Goal: Transaction & Acquisition: Purchase product/service

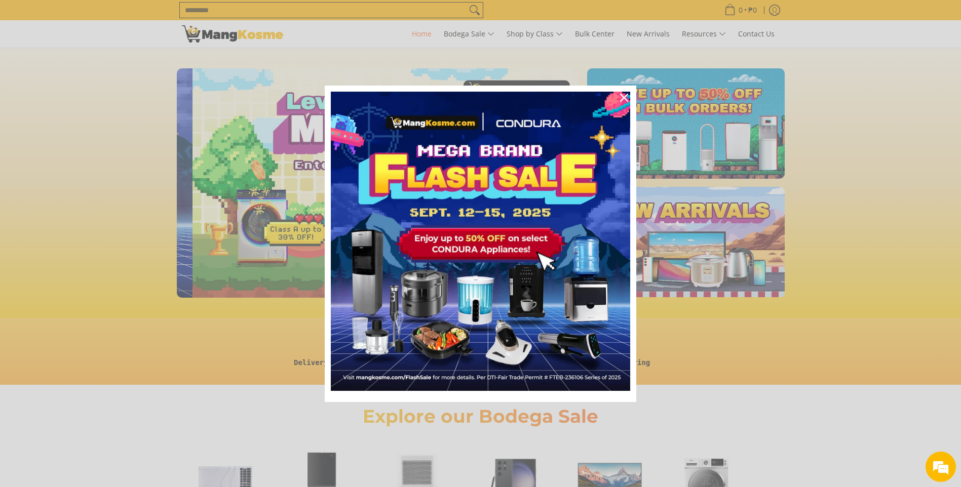
scroll to position [0, 403]
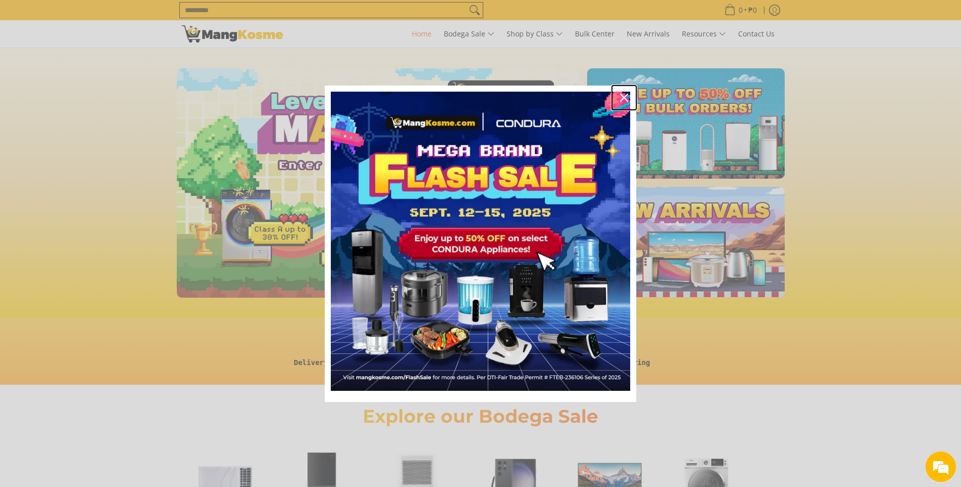
click at [625, 94] on icon "close icon" at bounding box center [624, 98] width 8 height 8
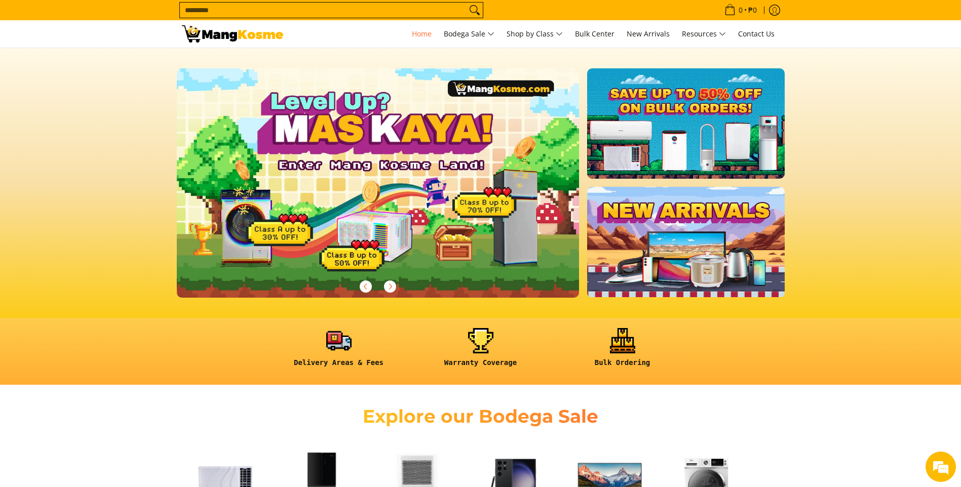
click at [410, 7] on input "Search..." at bounding box center [323, 10] width 287 height 15
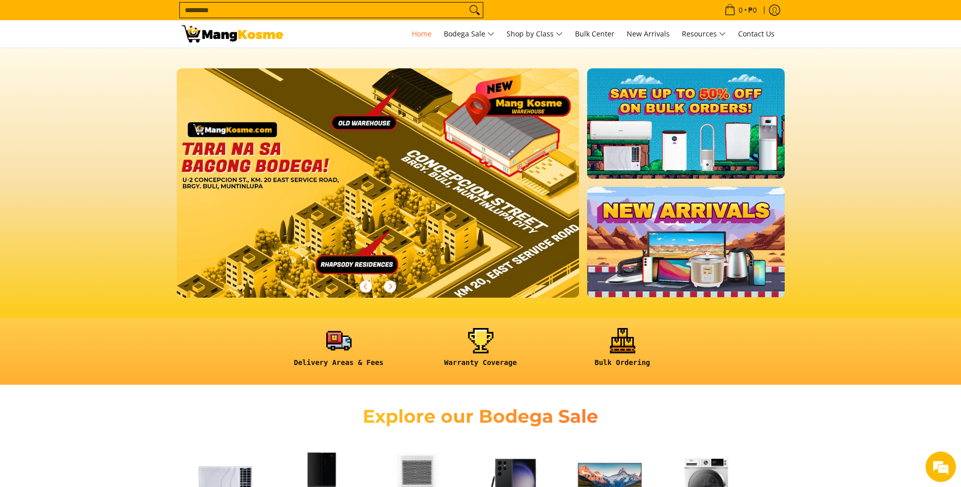
scroll to position [0, 0]
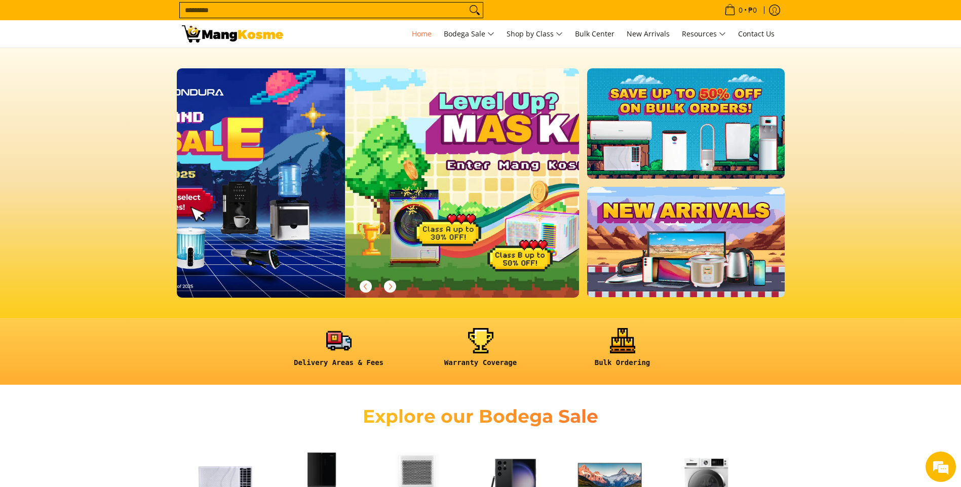
click at [261, 7] on input "Search..." at bounding box center [323, 10] width 287 height 15
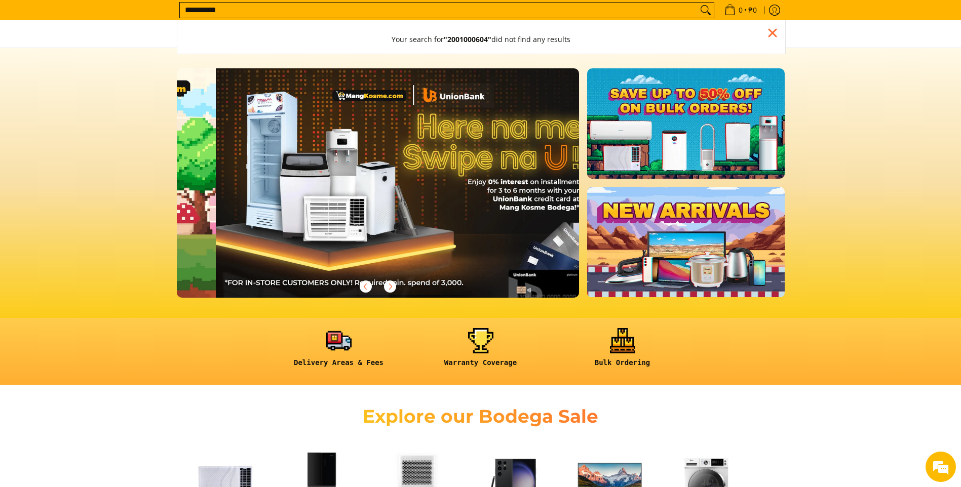
scroll to position [0, 805]
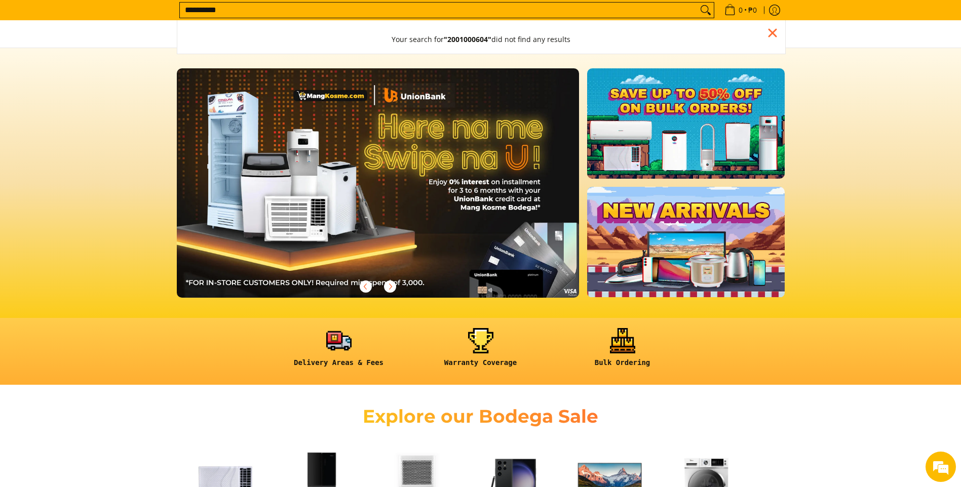
type input "**********"
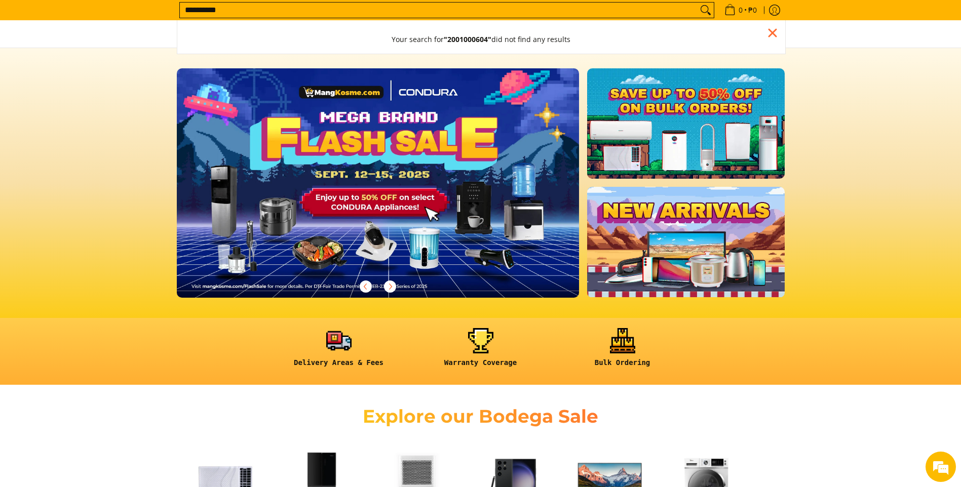
scroll to position [0, 0]
drag, startPoint x: 182, startPoint y: 10, endPoint x: 234, endPoint y: 10, distance: 52.2
click at [234, 10] on input "**********" at bounding box center [439, 10] width 518 height 15
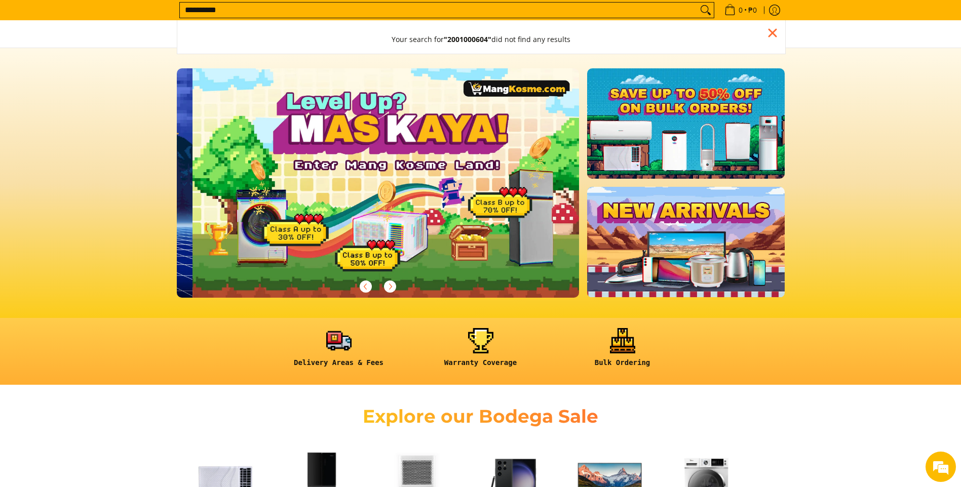
scroll to position [0, 403]
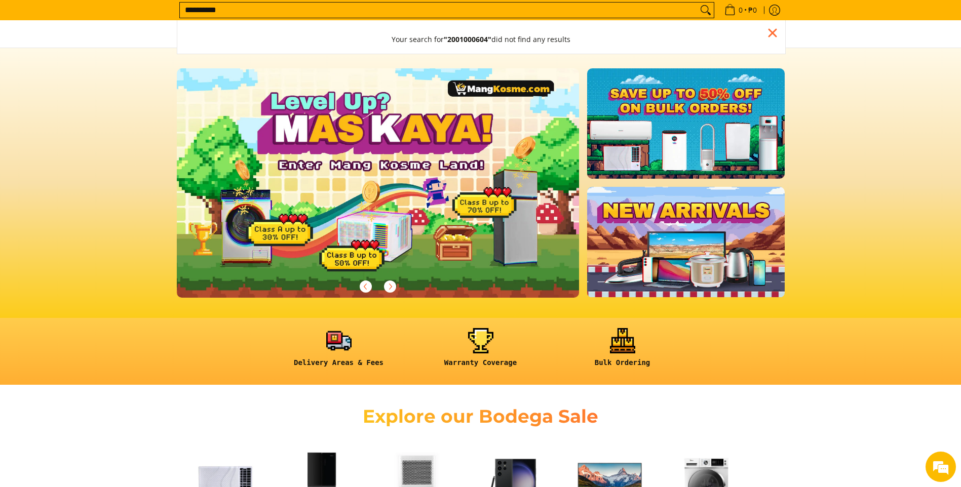
click at [686, 12] on input "**********" at bounding box center [439, 10] width 518 height 15
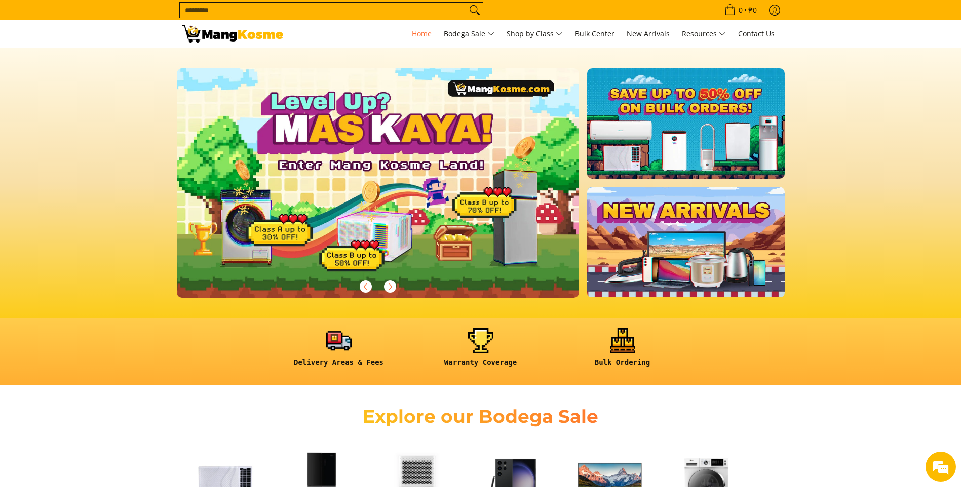
click at [657, 10] on predictive-search "Search... Your search for "2001000604" did not find any results" at bounding box center [446, 10] width 535 height 20
click at [390, 7] on input "Search..." at bounding box center [323, 10] width 287 height 15
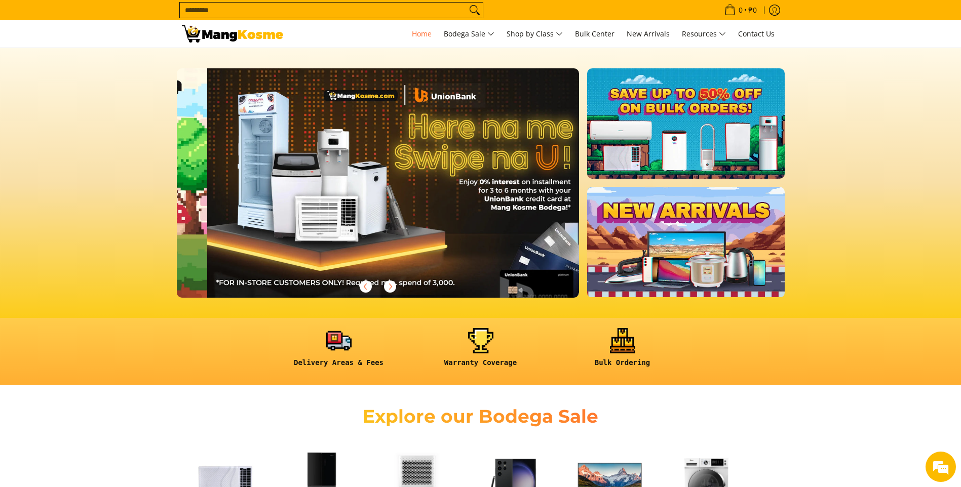
paste input "**********"
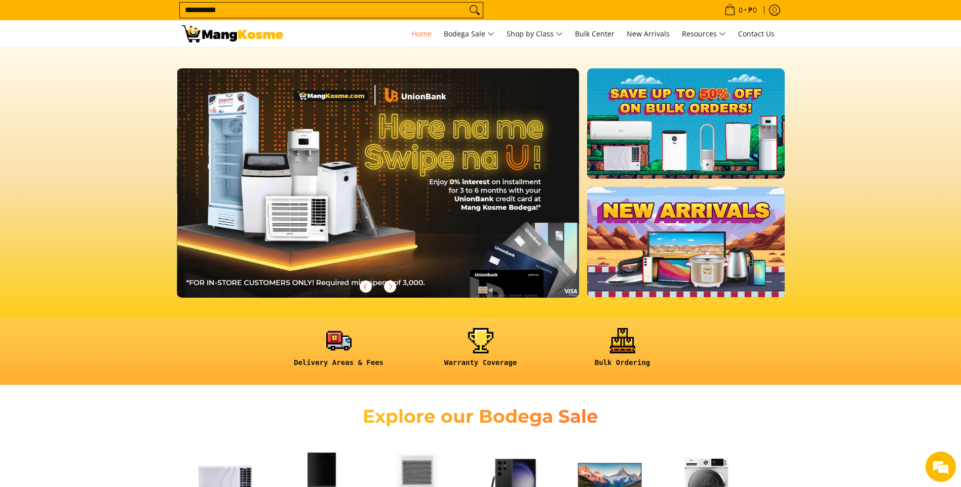
scroll to position [0, 805]
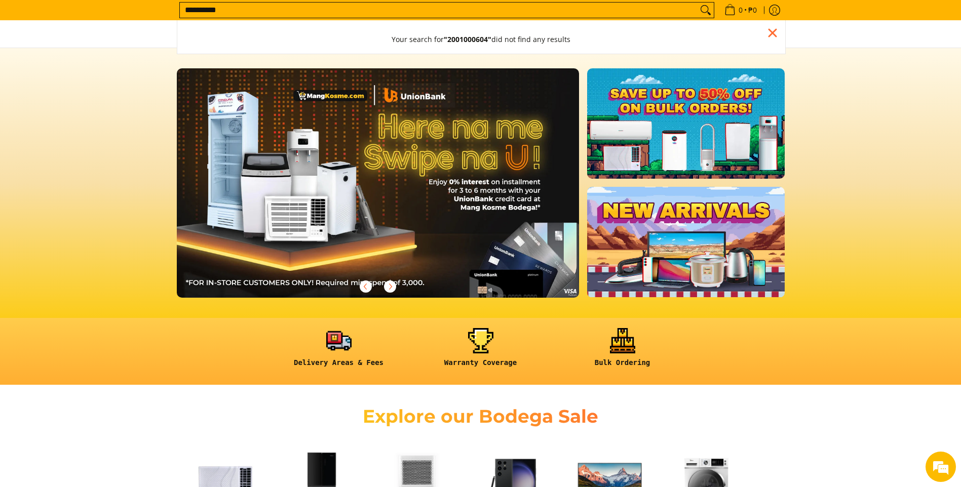
type input "**********"
click at [706, 8] on icon "Search" at bounding box center [705, 10] width 16 height 15
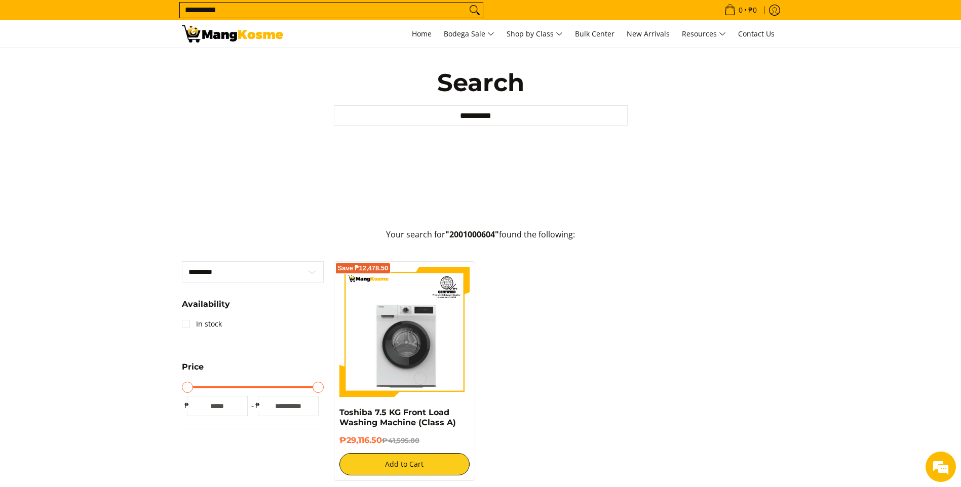
scroll to position [152, 0]
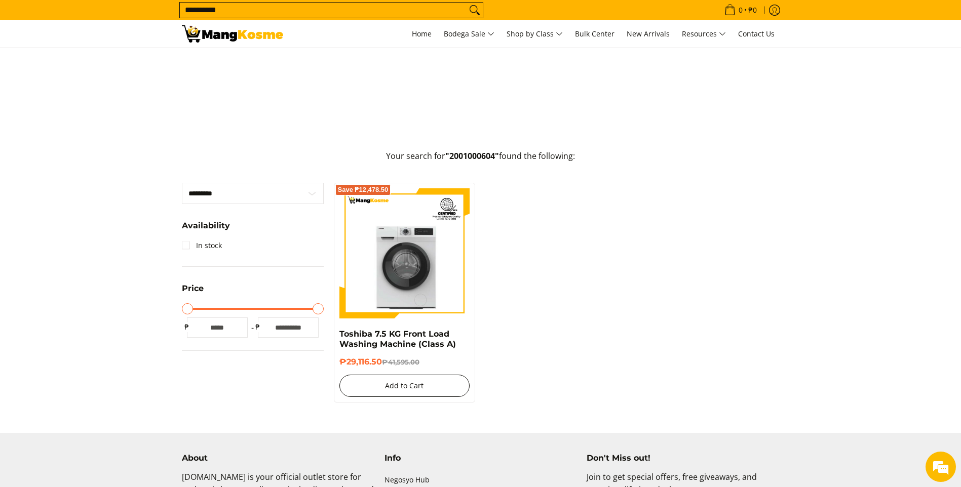
click at [415, 382] on button "Add to Cart" at bounding box center [404, 386] width 131 height 22
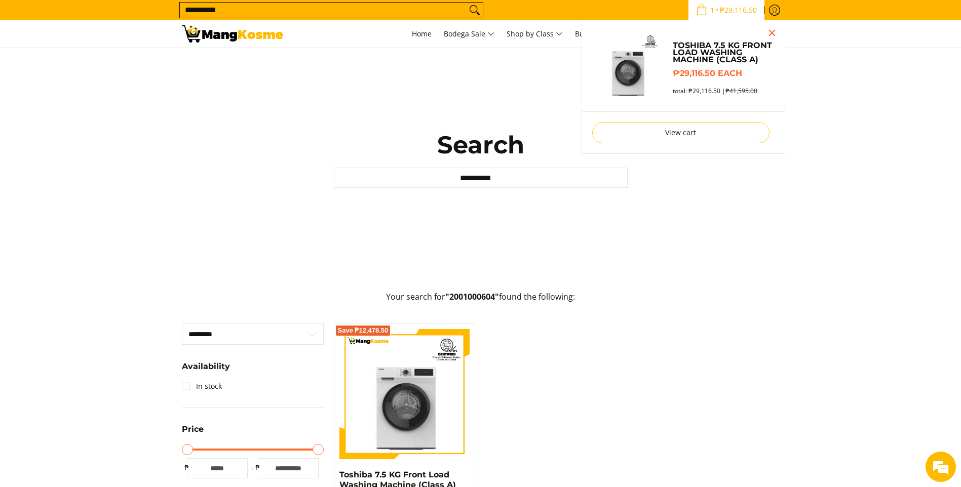
scroll to position [0, 0]
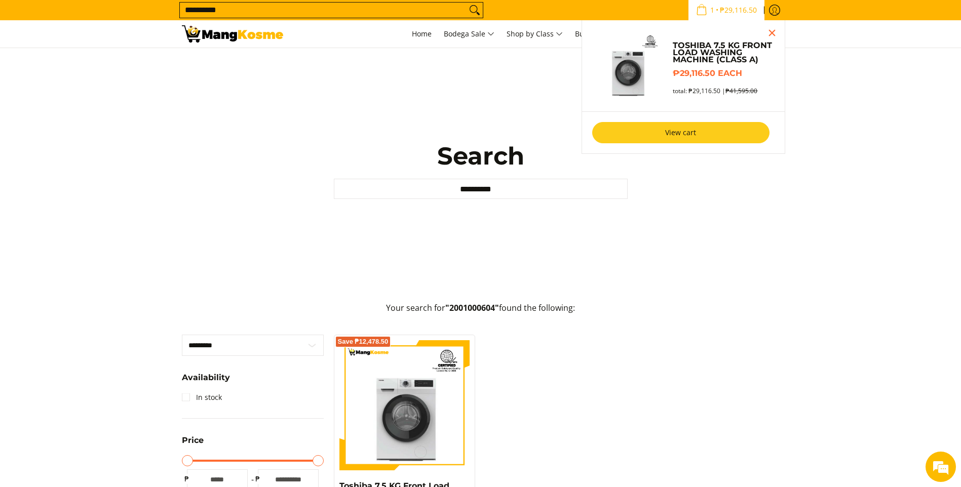
click at [682, 133] on link "View cart" at bounding box center [680, 132] width 177 height 21
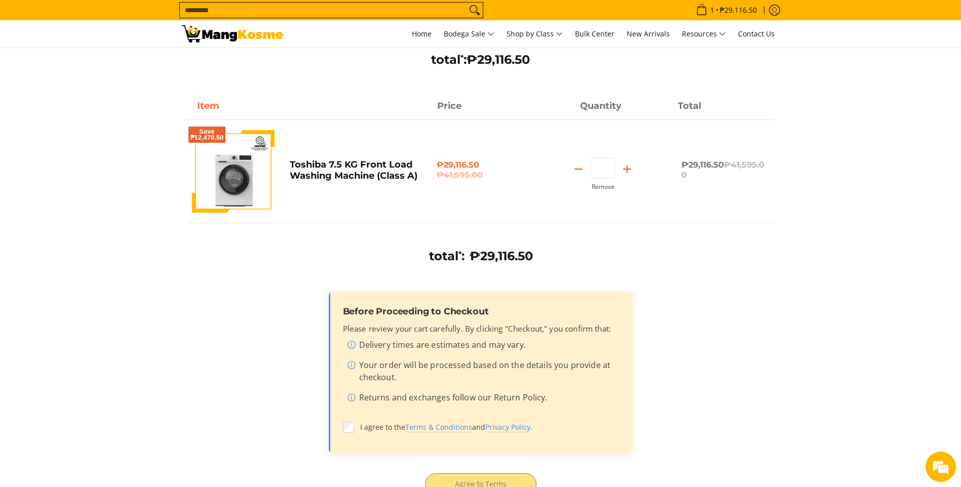
scroll to position [152, 0]
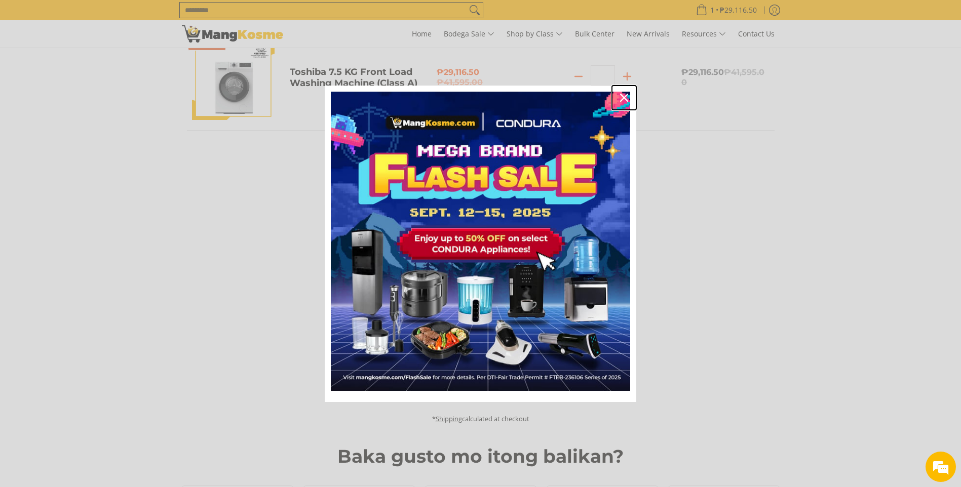
click at [625, 96] on icon "close icon" at bounding box center [624, 98] width 8 height 8
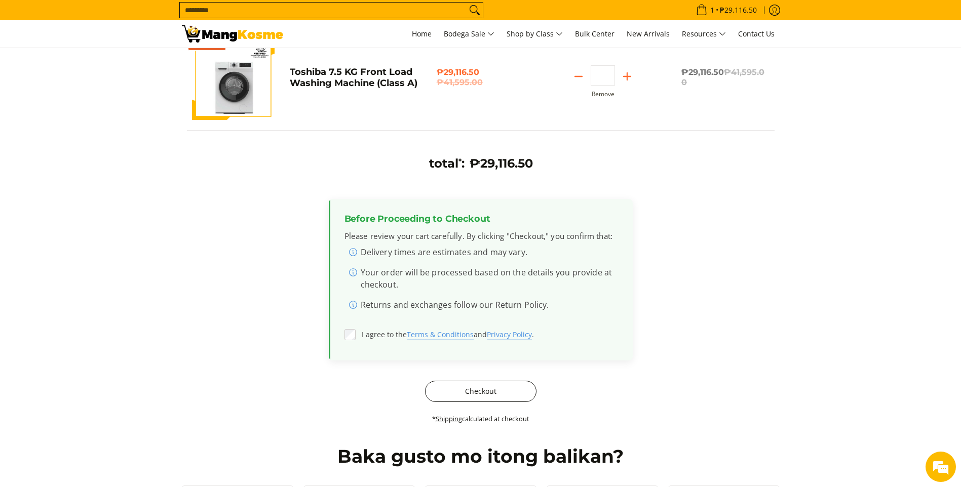
click at [511, 388] on button "Checkout" at bounding box center [480, 391] width 111 height 21
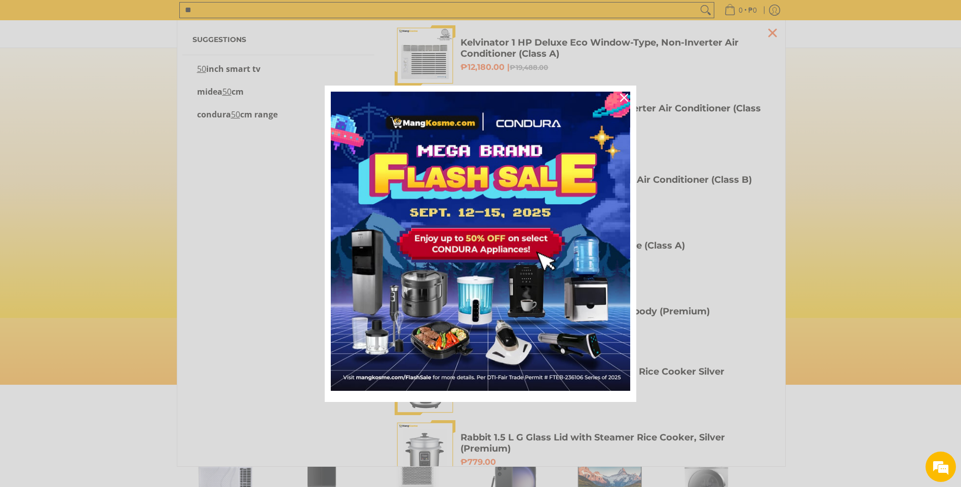
scroll to position [0, 403]
click at [623, 93] on div "Close" at bounding box center [624, 98] width 16 height 16
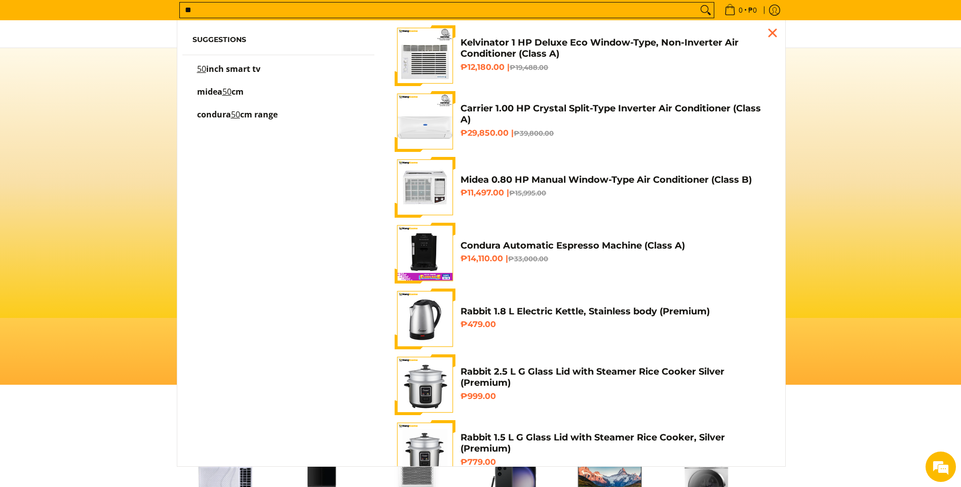
click at [489, 17] on input "**" at bounding box center [439, 10] width 518 height 15
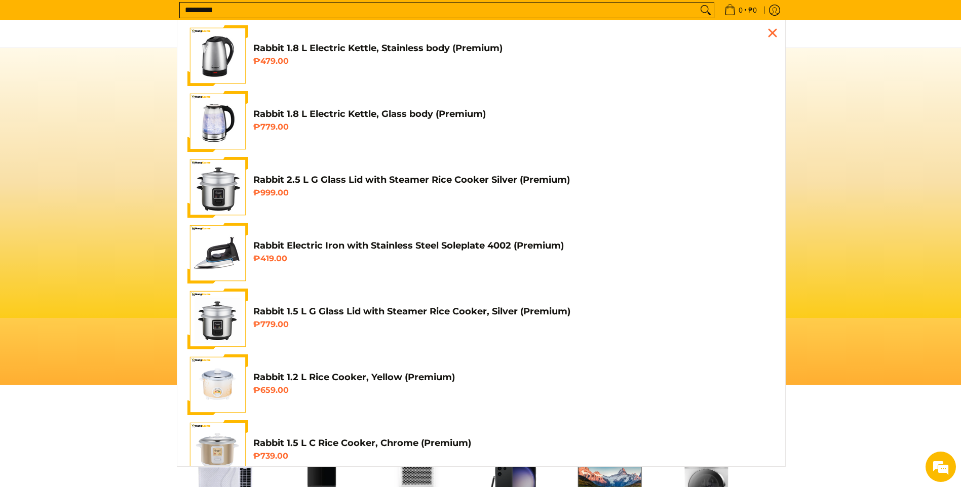
scroll to position [0, 805]
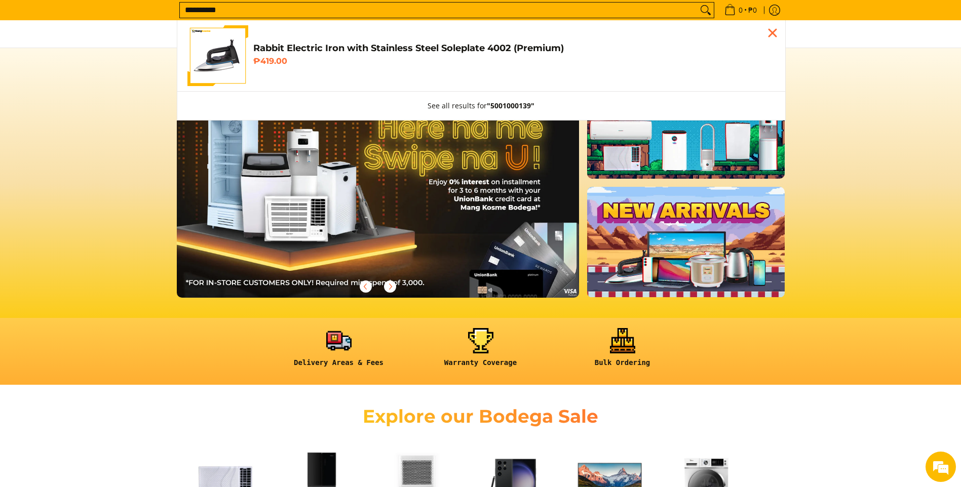
type input "**********"
click at [386, 58] on h6 "₱419.00" at bounding box center [514, 61] width 522 height 10
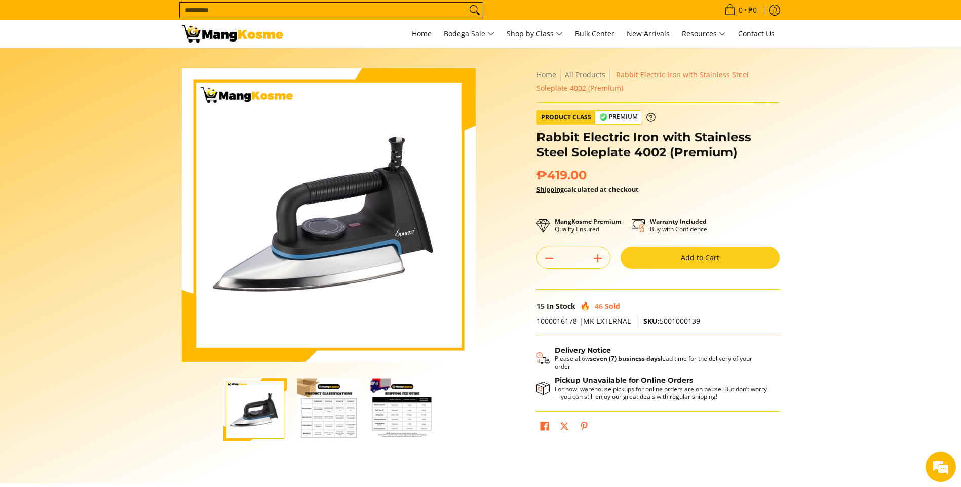
click at [693, 258] on button "Add to Cart" at bounding box center [700, 258] width 159 height 22
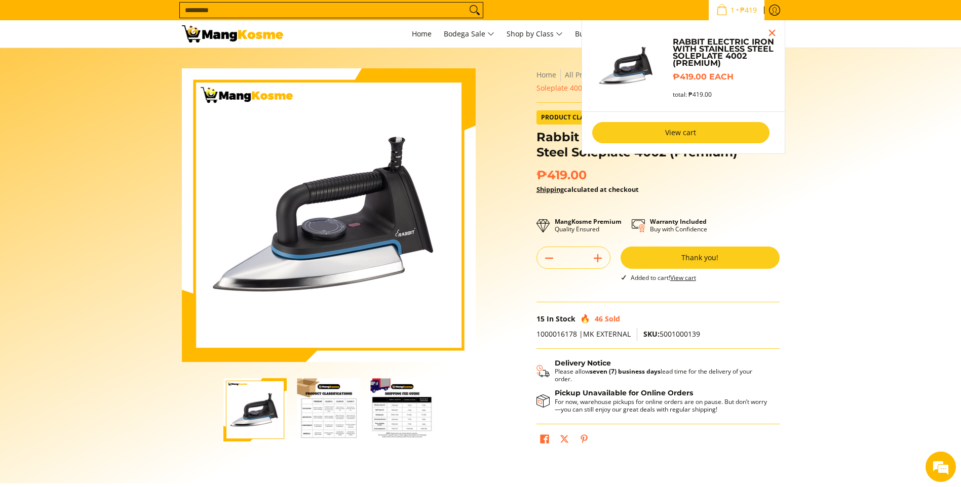
click at [677, 138] on link "View cart" at bounding box center [680, 132] width 177 height 21
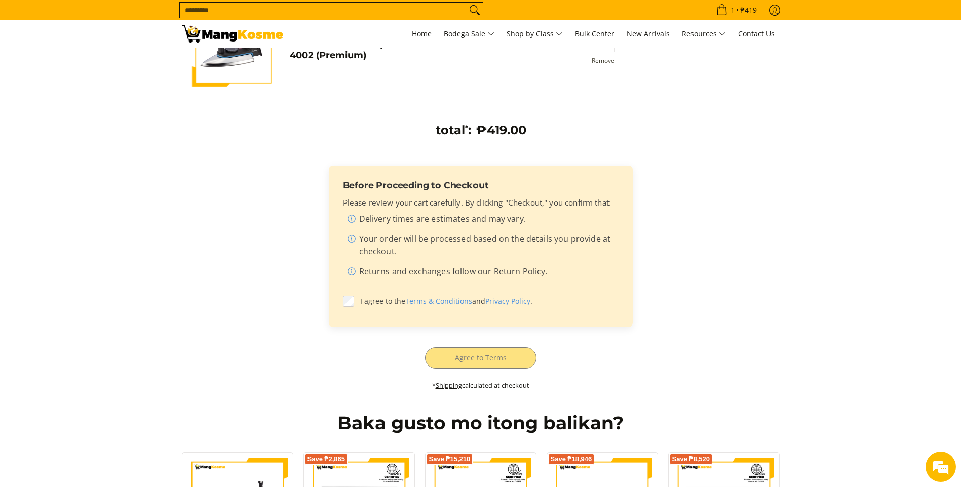
scroll to position [203, 0]
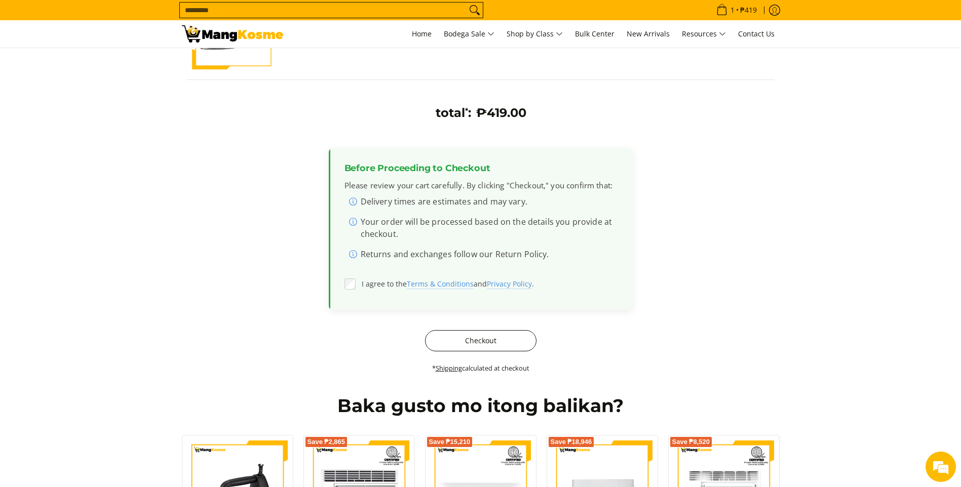
click at [454, 342] on button "Checkout" at bounding box center [480, 340] width 111 height 21
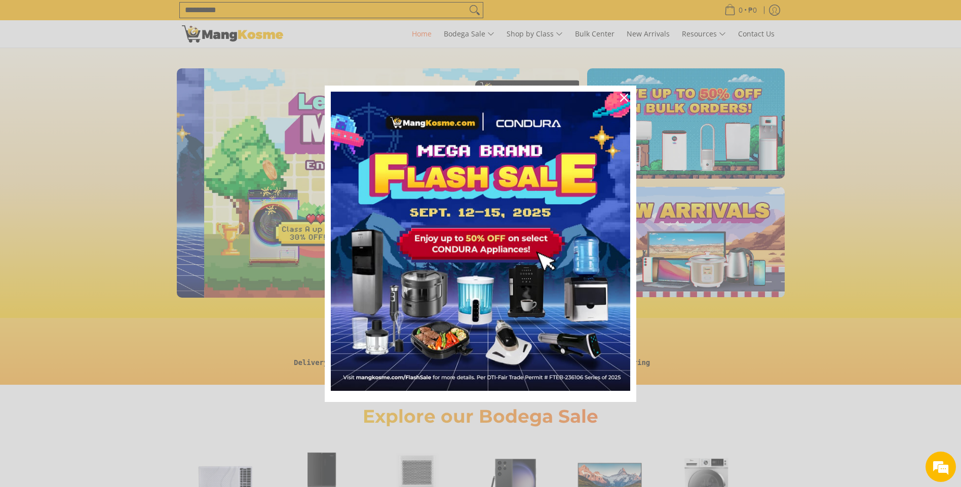
scroll to position [0, 403]
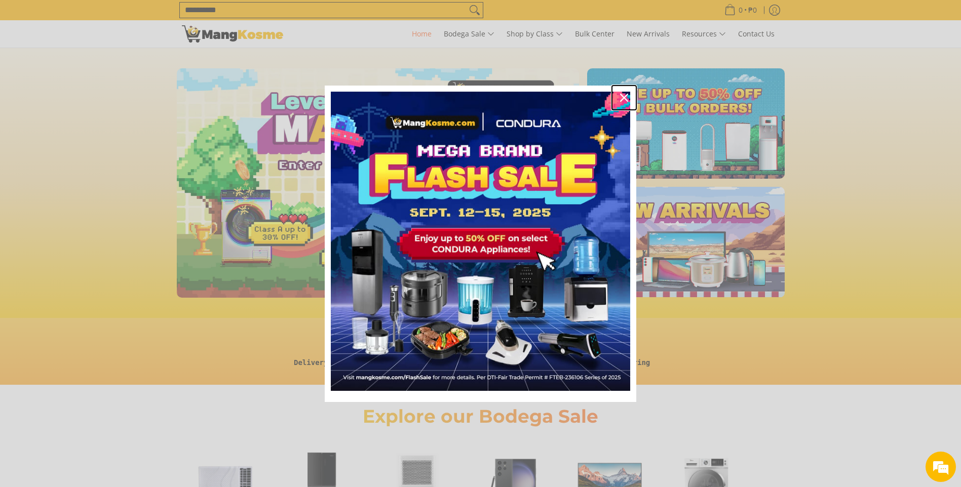
click at [622, 95] on icon "close icon" at bounding box center [624, 98] width 8 height 8
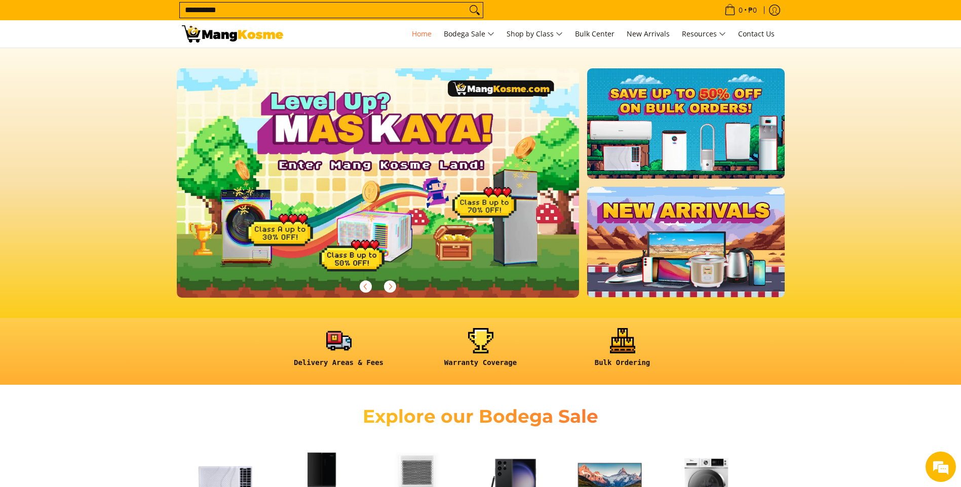
click at [421, 0] on form "**********" at bounding box center [331, 10] width 304 height 20
click at [444, 16] on input "**********" at bounding box center [323, 10] width 287 height 15
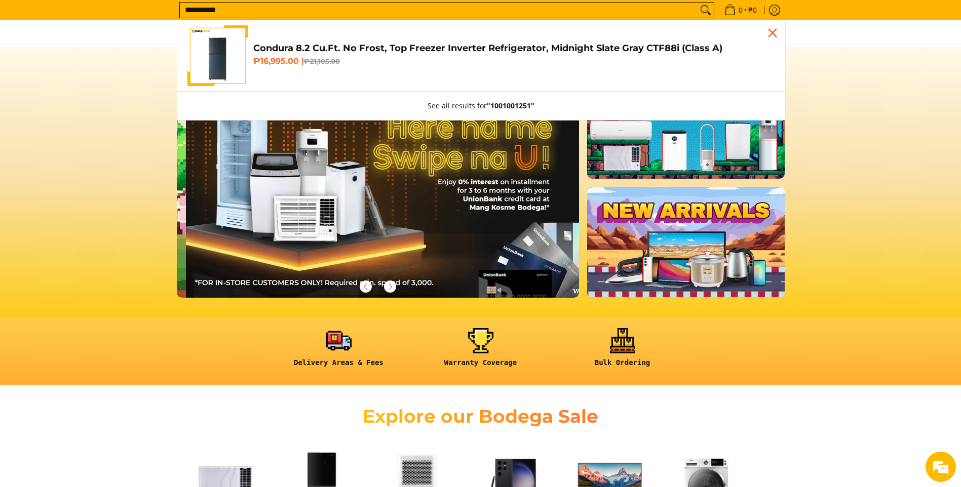
scroll to position [0, 805]
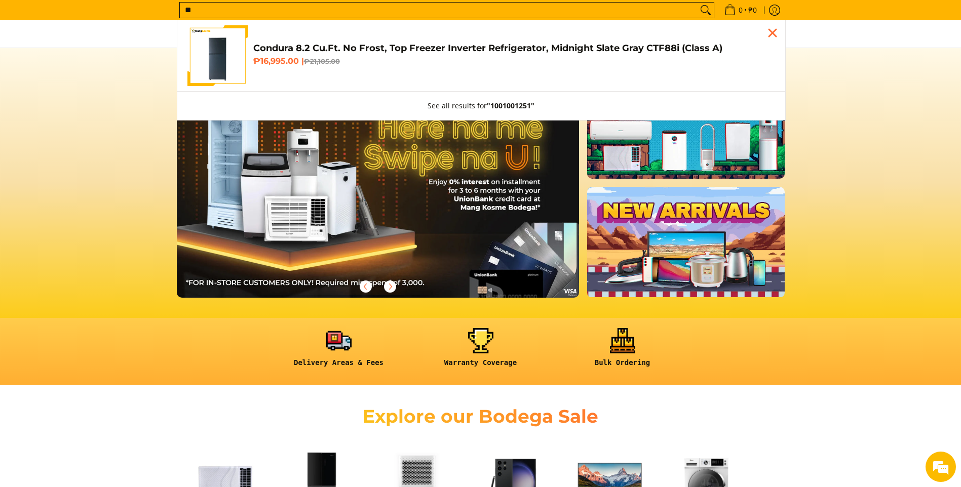
type input "*"
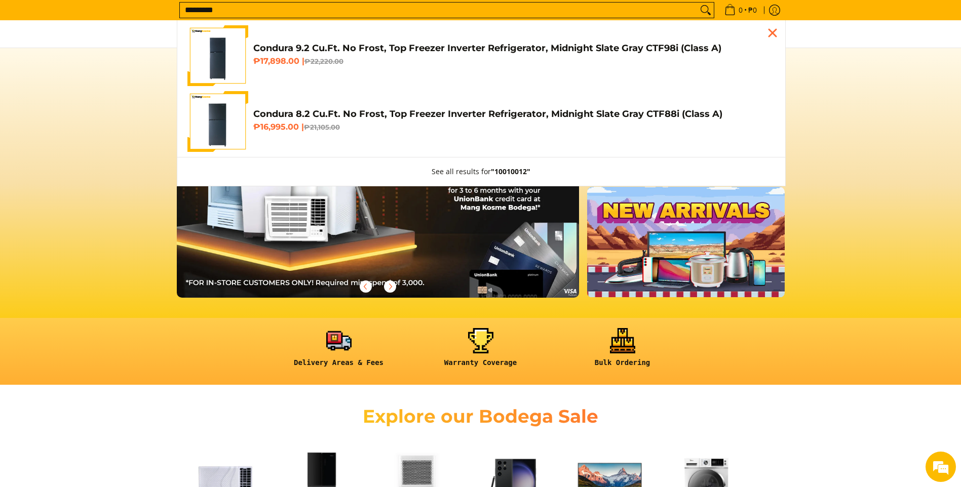
type input "**********"
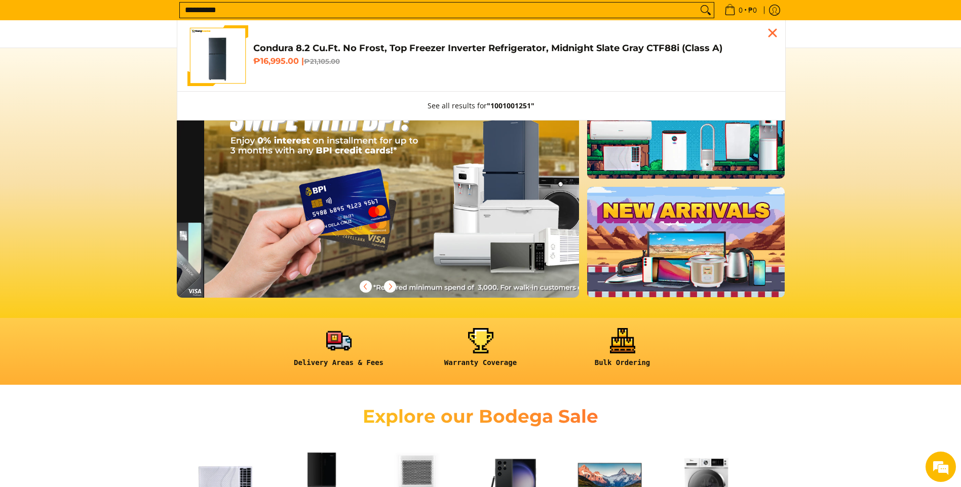
scroll to position [0, 1208]
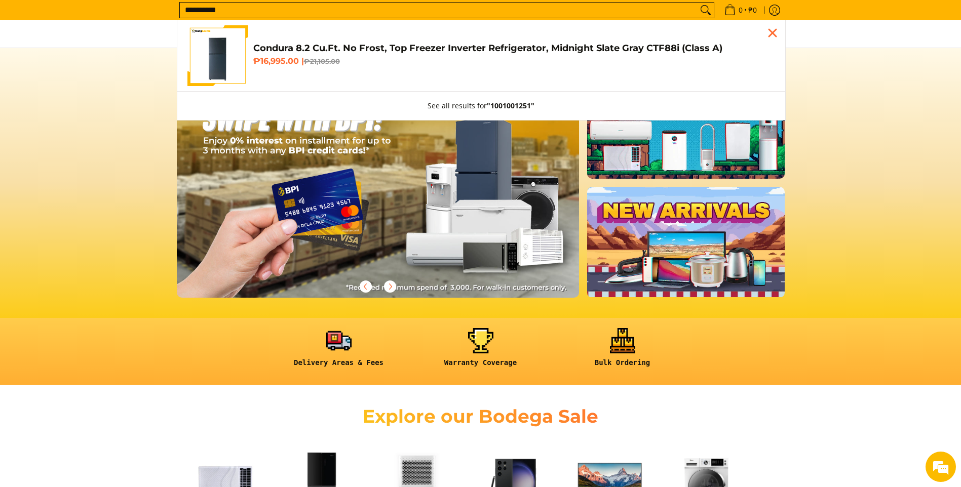
click at [393, 66] on h6 "₱16,995.00 | ₱21,105.00" at bounding box center [514, 61] width 522 height 10
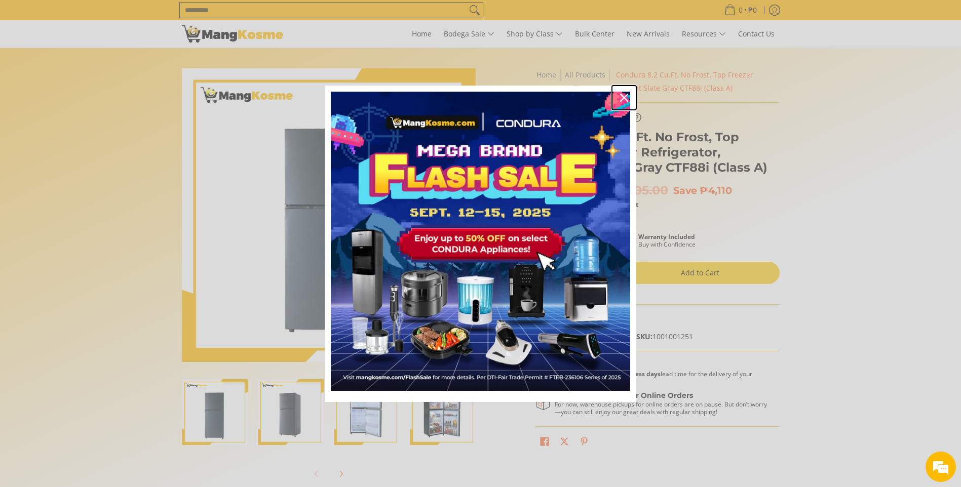
click at [626, 96] on icon "close icon" at bounding box center [624, 98] width 8 height 8
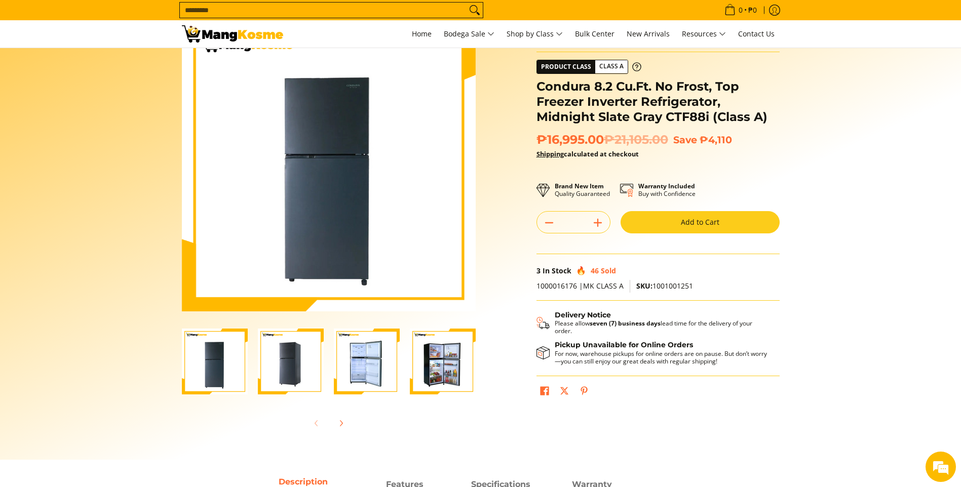
click at [339, 6] on input "Search..." at bounding box center [323, 10] width 287 height 15
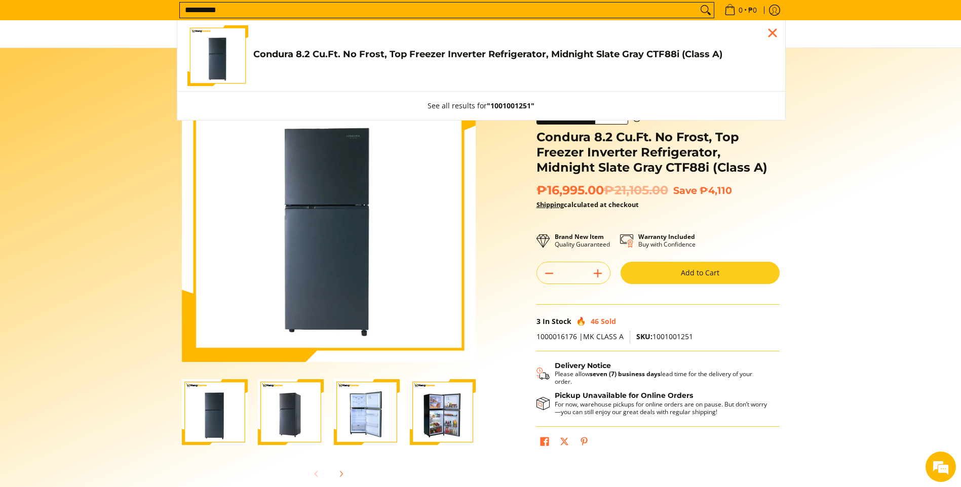
type input "**********"
click at [407, 77] on link "Condura 8.2 Cu.Ft. No Frost, Top Freezer Inverter Refrigerator, Midnight Slate …" at bounding box center [481, 55] width 588 height 61
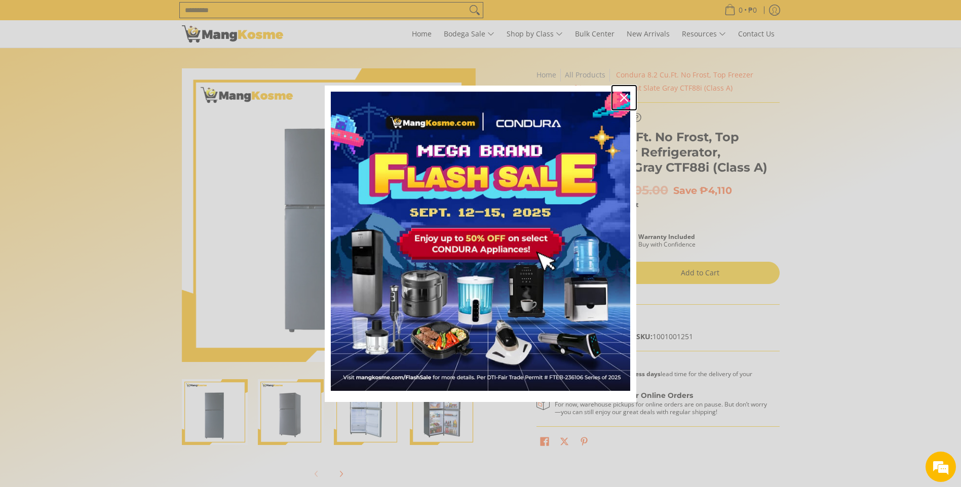
click at [619, 86] on button "Close" at bounding box center [624, 98] width 24 height 24
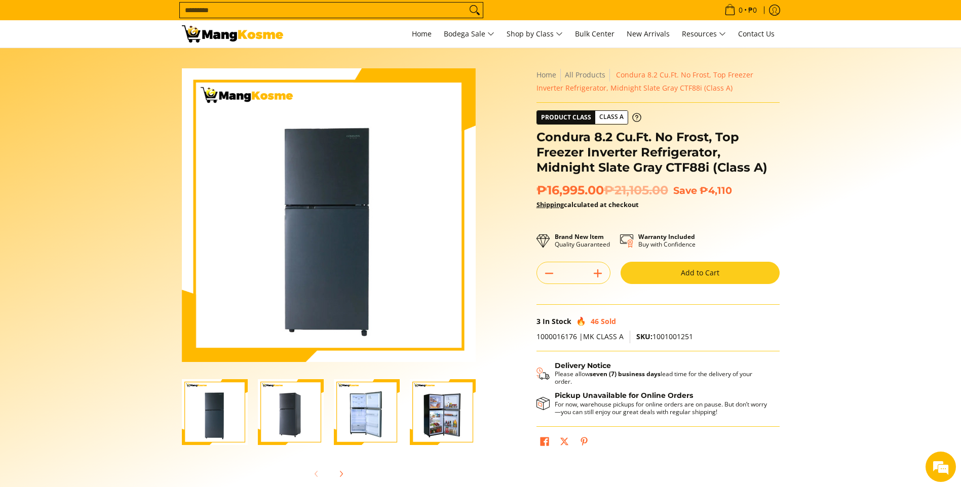
drag, startPoint x: 701, startPoint y: 278, endPoint x: 695, endPoint y: 267, distance: 12.0
click at [695, 267] on button "Add to Cart" at bounding box center [700, 273] width 159 height 22
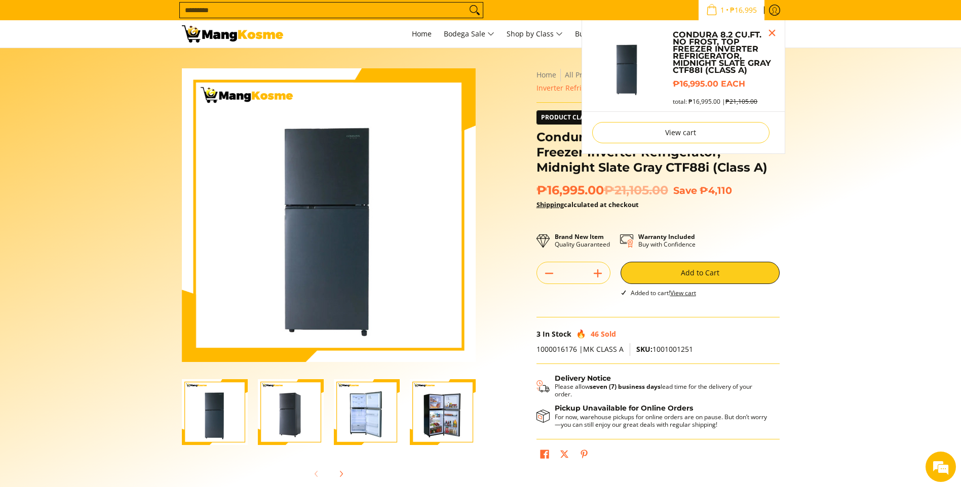
click at [717, 5] on span "1 • ₱16,995" at bounding box center [731, 10] width 57 height 11
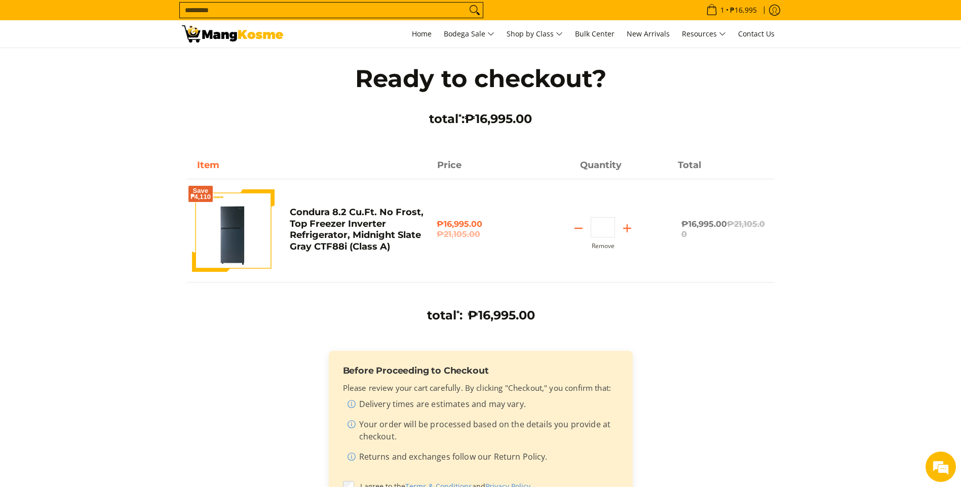
scroll to position [152, 0]
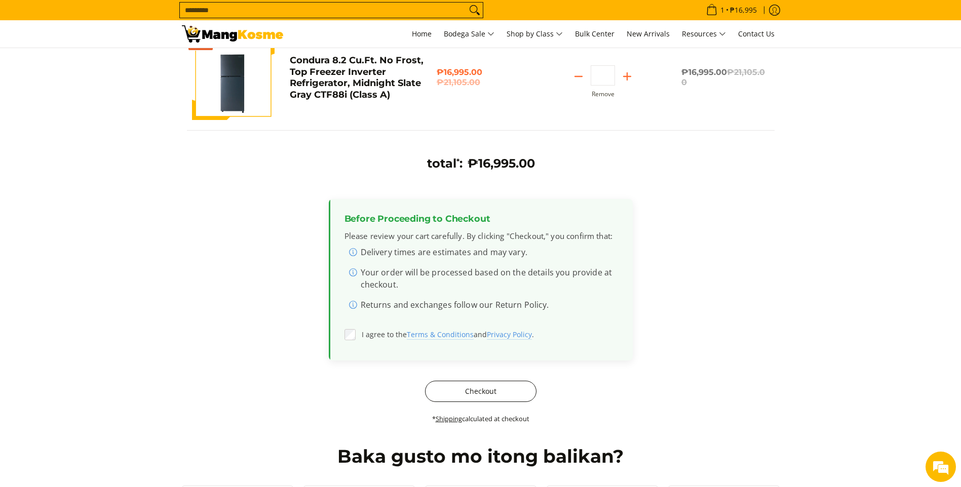
click at [470, 387] on button "Checkout" at bounding box center [480, 391] width 111 height 21
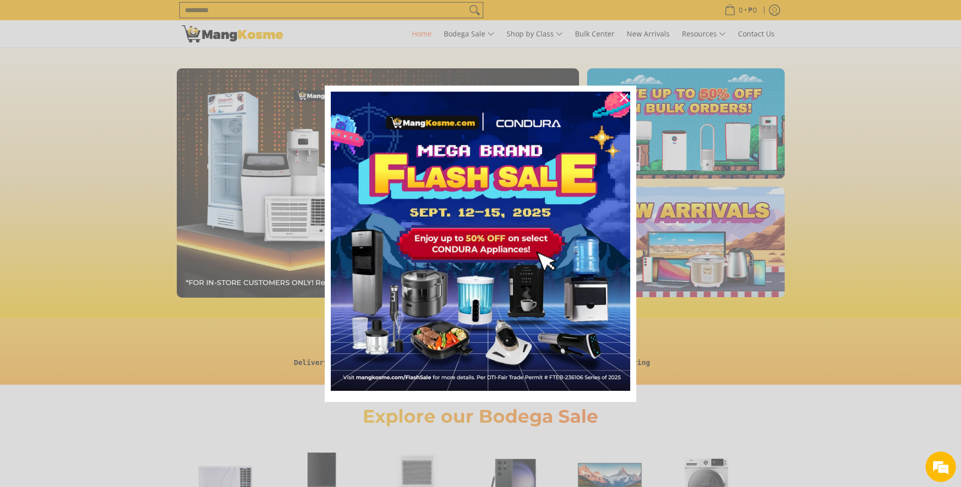
scroll to position [0, 1611]
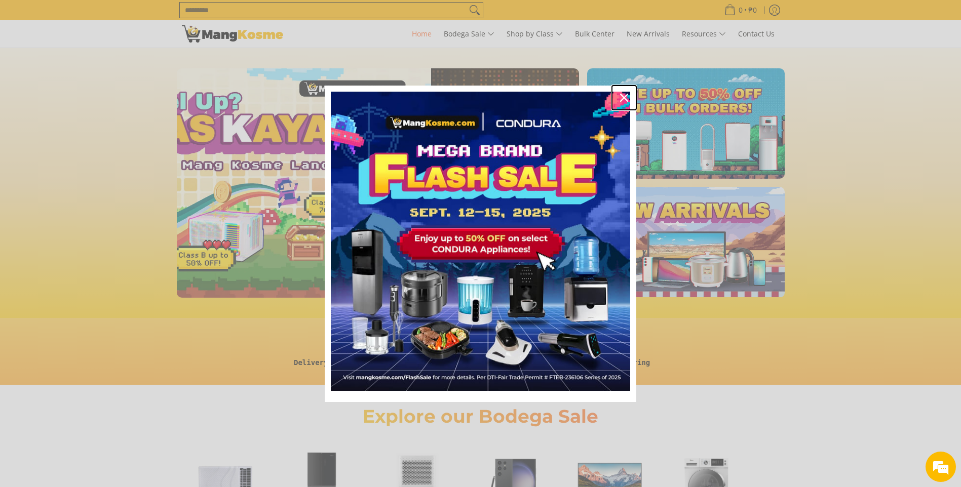
click at [616, 98] on div "Close" at bounding box center [624, 98] width 16 height 16
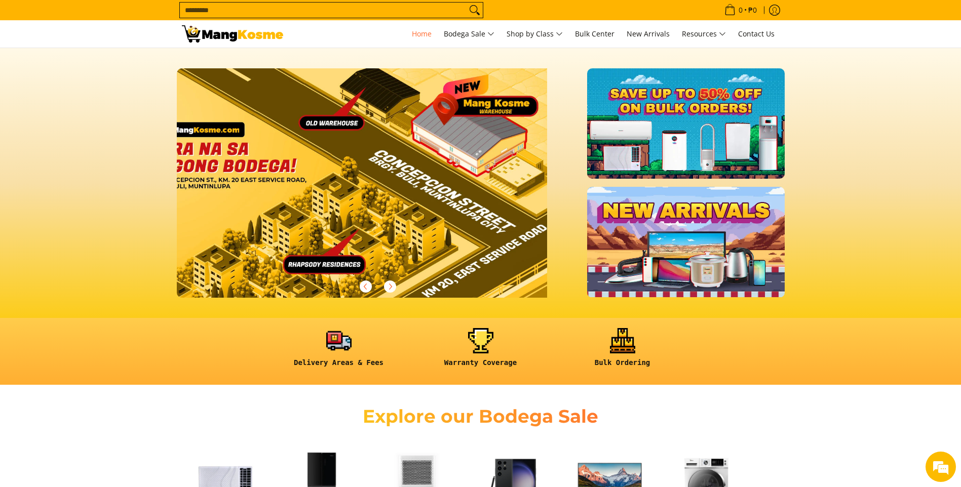
scroll to position [0, 0]
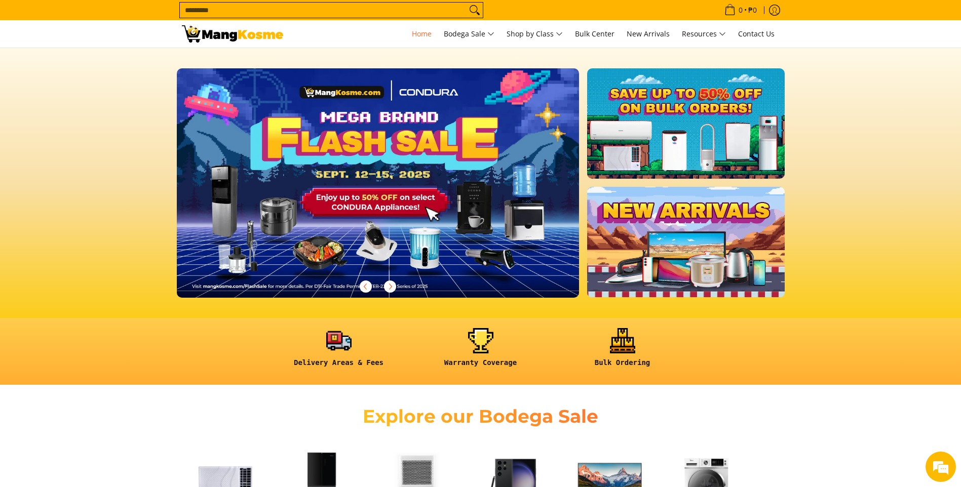
click at [251, 14] on input "Search..." at bounding box center [323, 10] width 287 height 15
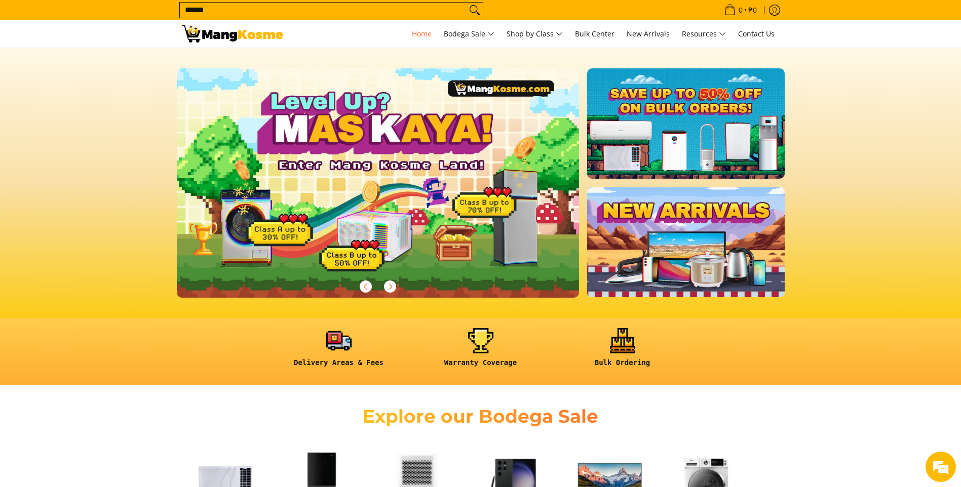
scroll to position [0, 403]
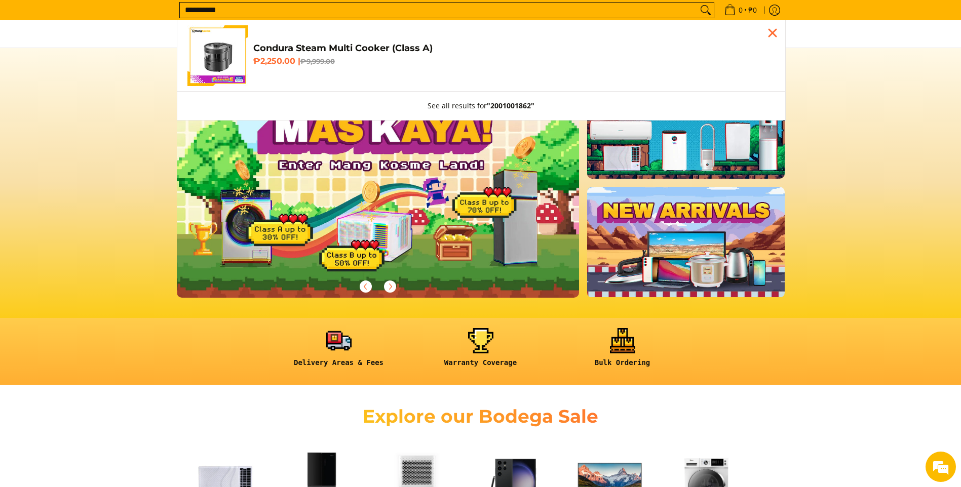
type input "**********"
click at [369, 55] on span "Condura Steam Multi Cooker (Class A) ₱2,250.00 | ₱9,999.00" at bounding box center [514, 56] width 522 height 27
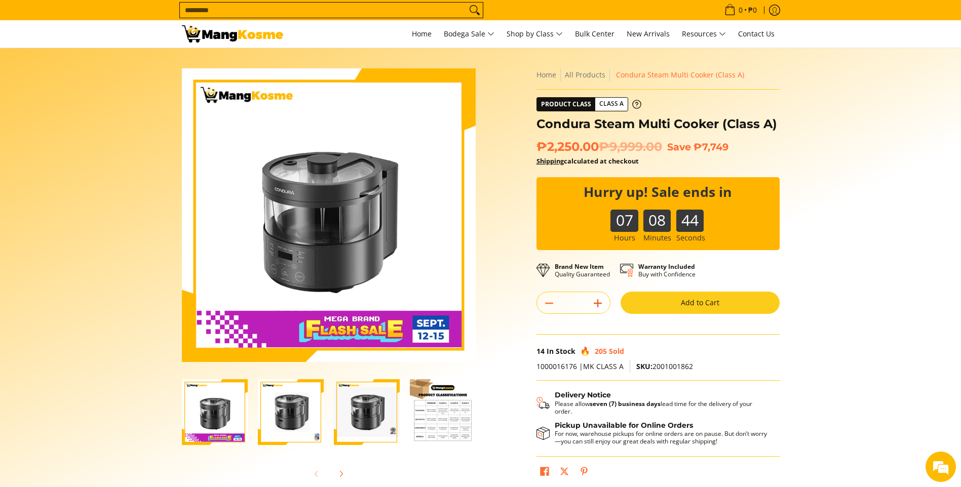
click at [601, 300] on icon "Add" at bounding box center [598, 303] width 14 height 14
click at [601, 301] on icon "Add" at bounding box center [598, 303] width 14 height 14
type input "*"
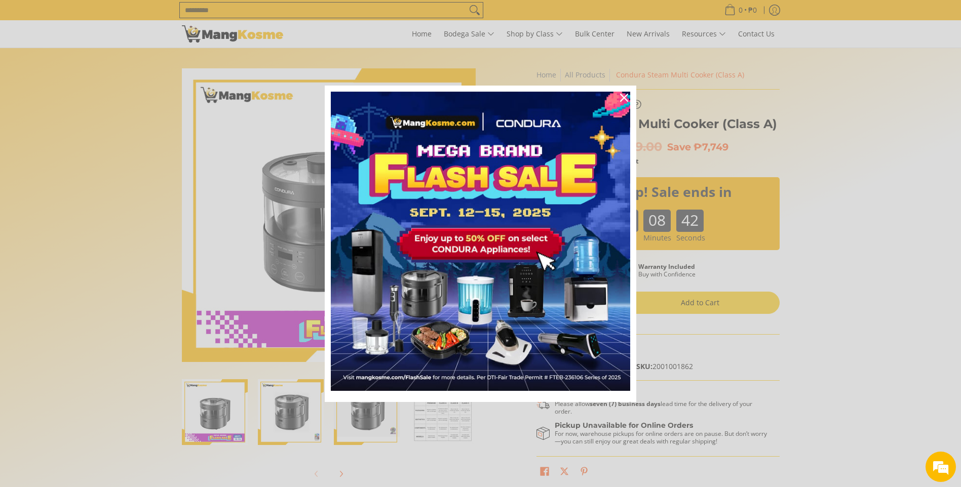
click at [670, 305] on div "Marketing offer form" at bounding box center [480, 243] width 961 height 487
click at [629, 94] on div "Close" at bounding box center [624, 98] width 16 height 16
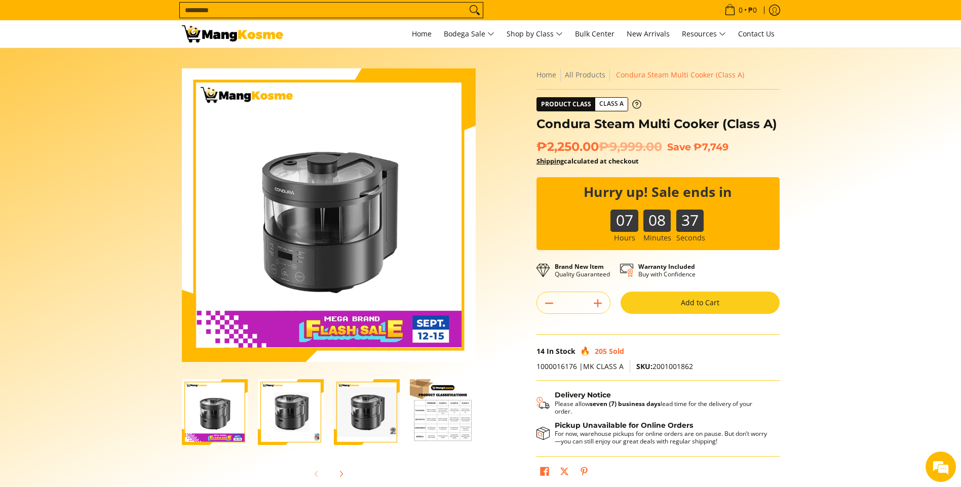
click at [652, 305] on button "Add to Cart" at bounding box center [700, 303] width 159 height 22
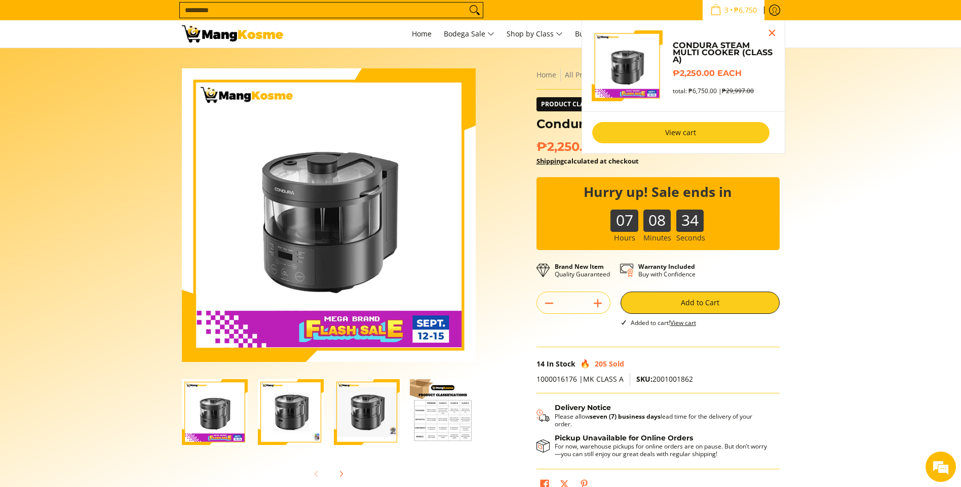
click at [716, 128] on link "View cart" at bounding box center [680, 132] width 177 height 21
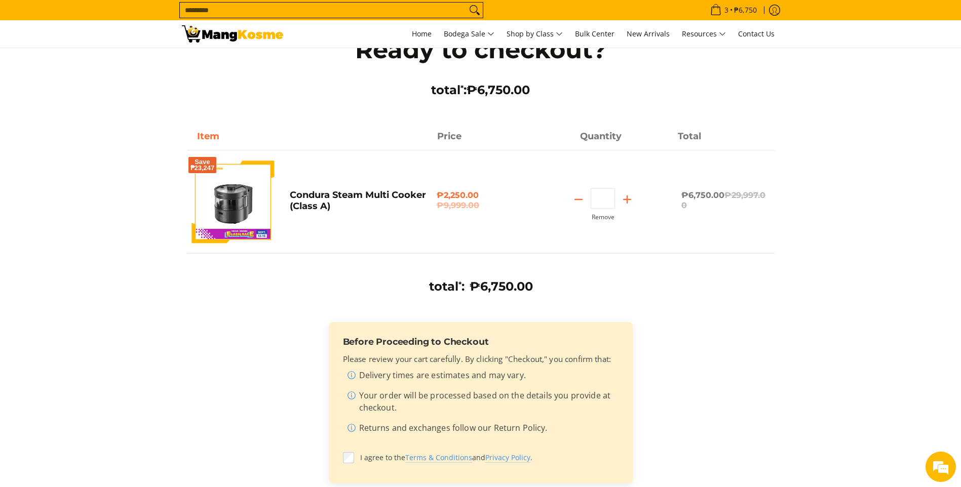
scroll to position [355, 0]
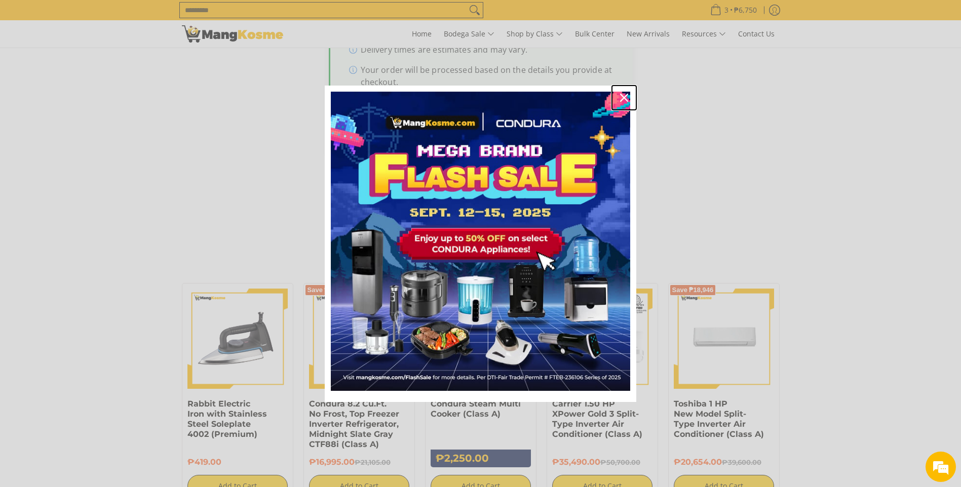
click at [627, 92] on div "Close" at bounding box center [624, 98] width 16 height 16
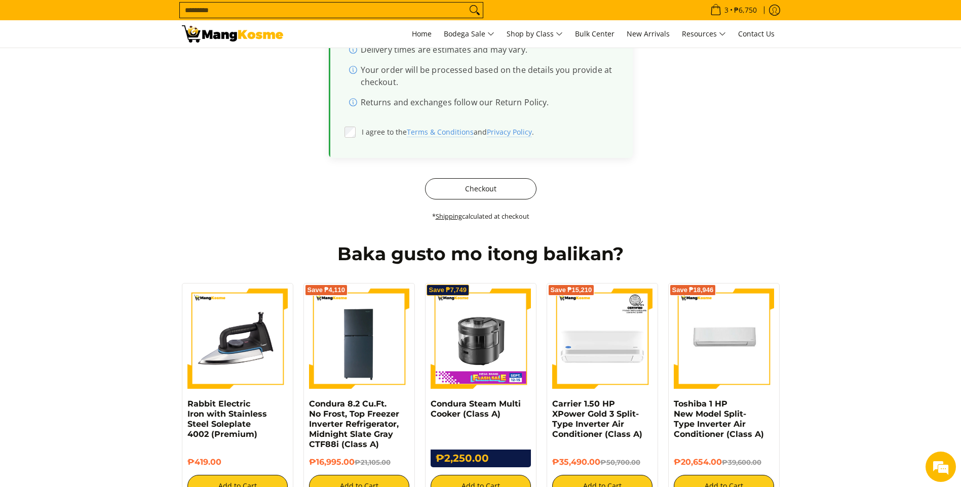
click at [495, 188] on button "Checkout" at bounding box center [480, 188] width 111 height 21
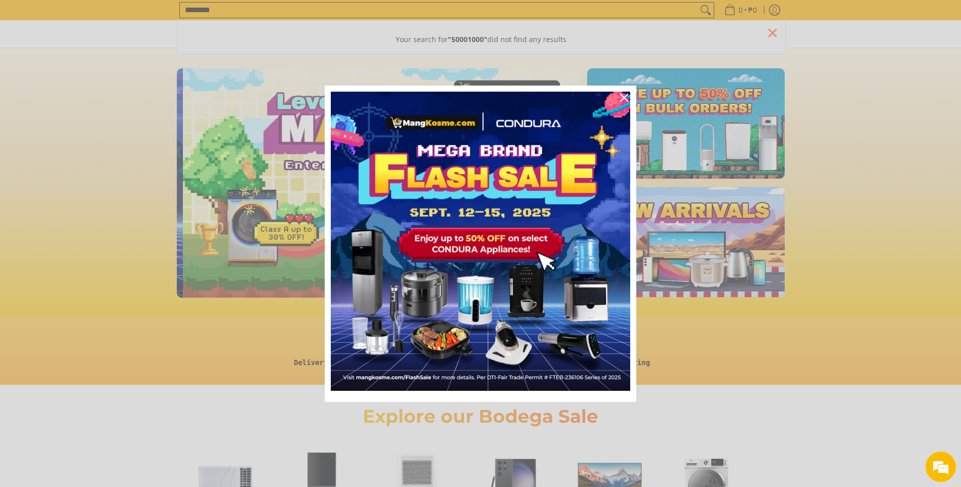
scroll to position [0, 403]
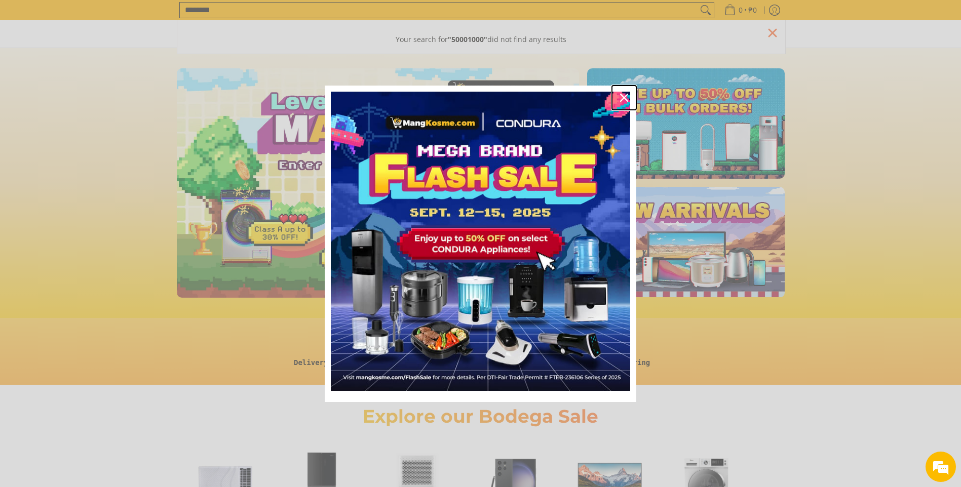
drag, startPoint x: 629, startPoint y: 101, endPoint x: 377, endPoint y: 1, distance: 270.5
click at [626, 99] on div "Close" at bounding box center [624, 98] width 16 height 16
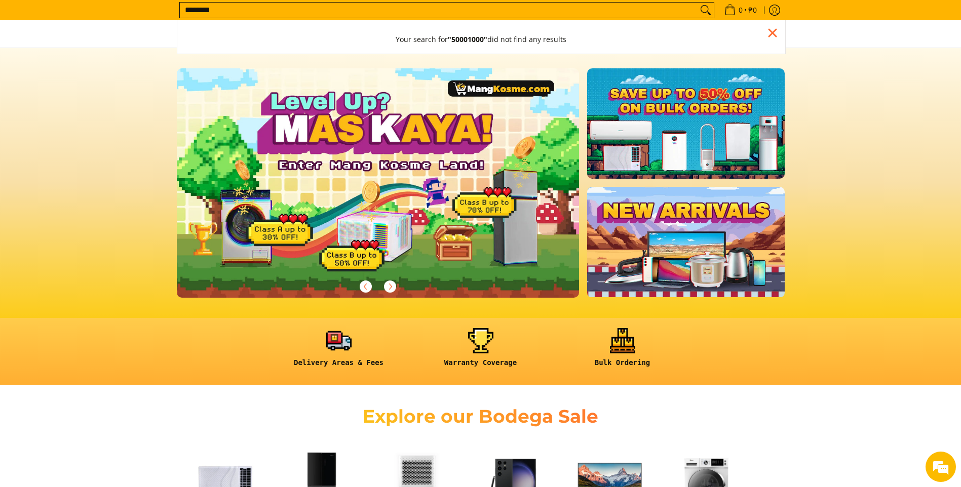
click at [252, 6] on input "********" at bounding box center [439, 10] width 518 height 15
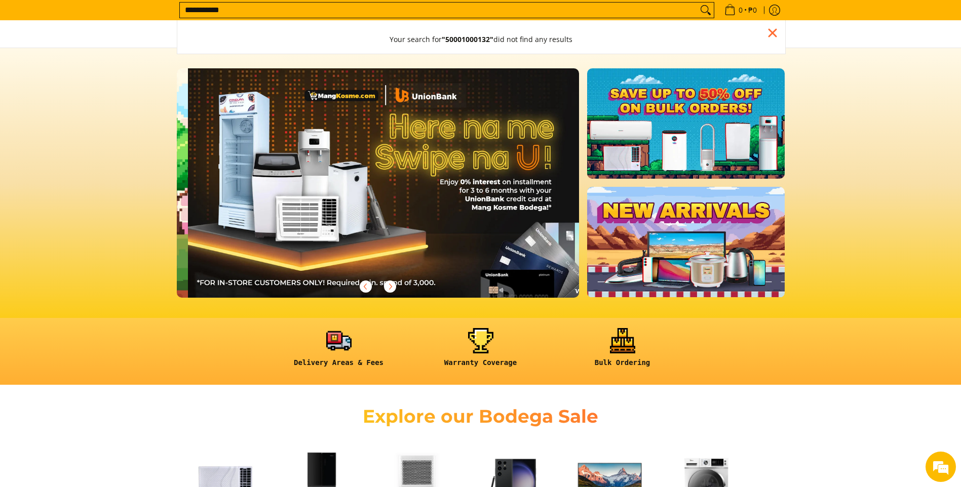
scroll to position [0, 805]
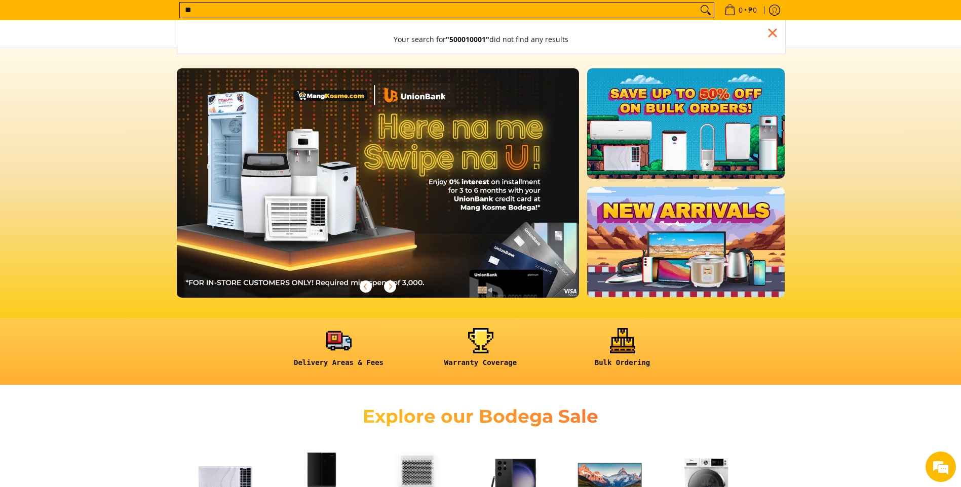
type input "*"
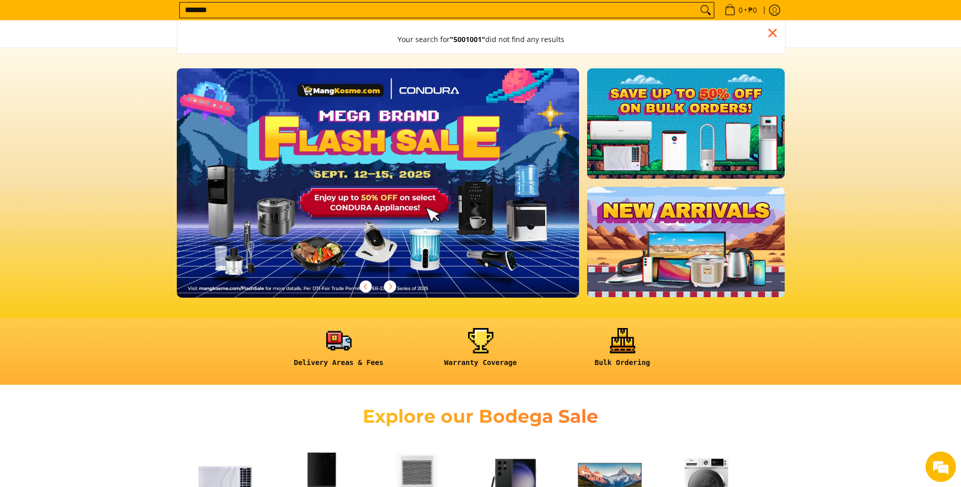
scroll to position [0, 0]
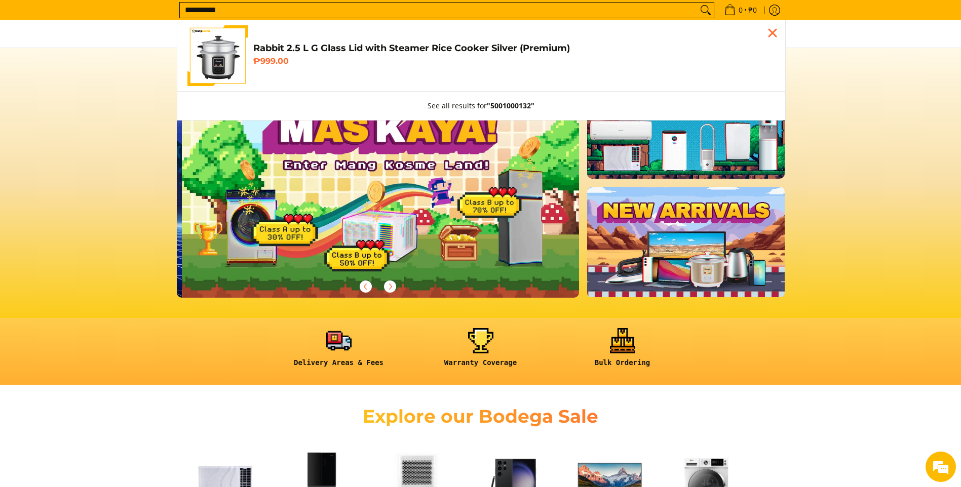
type input "**********"
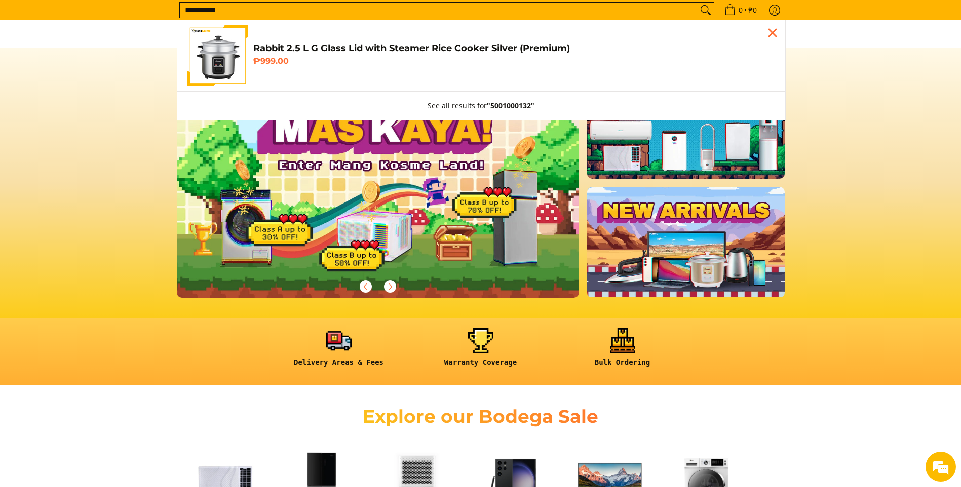
click at [232, 68] on img "Customer Navigation" at bounding box center [217, 55] width 61 height 61
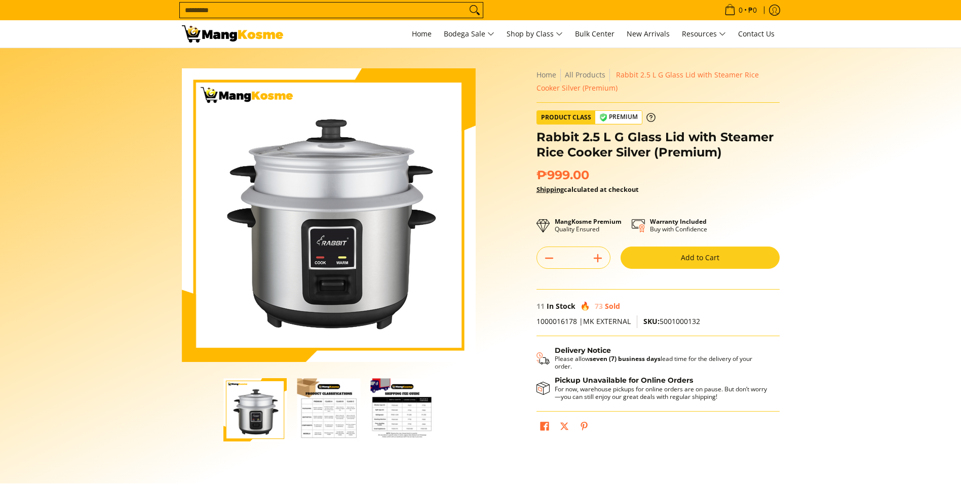
click at [710, 261] on button "Add to Cart" at bounding box center [700, 258] width 159 height 22
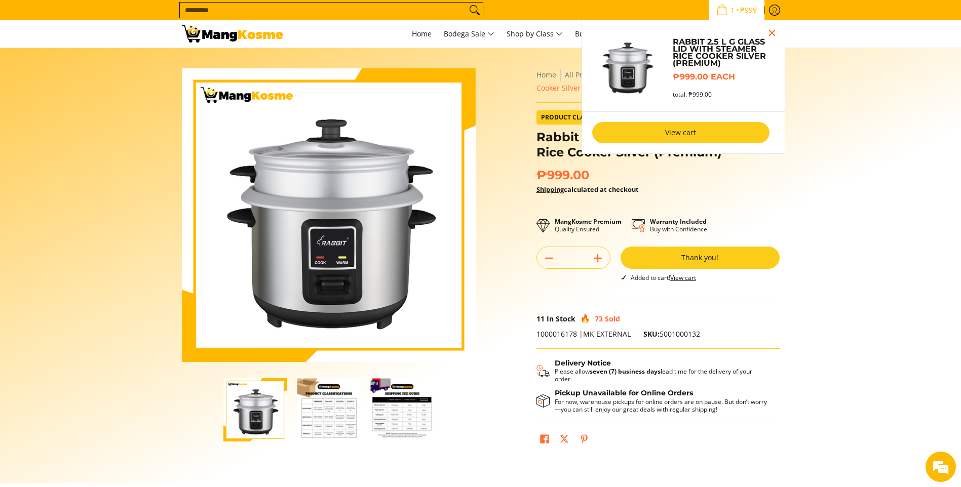
click at [692, 127] on link "View cart" at bounding box center [680, 132] width 177 height 21
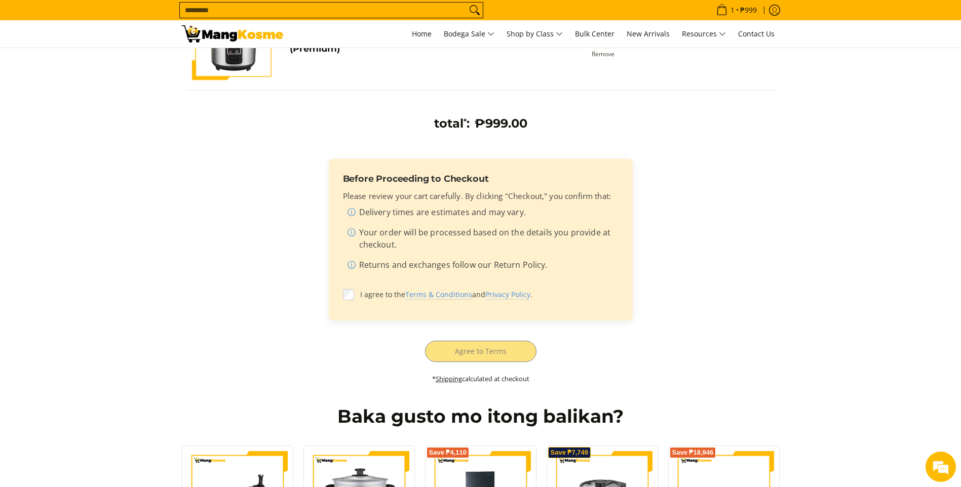
scroll to position [203, 0]
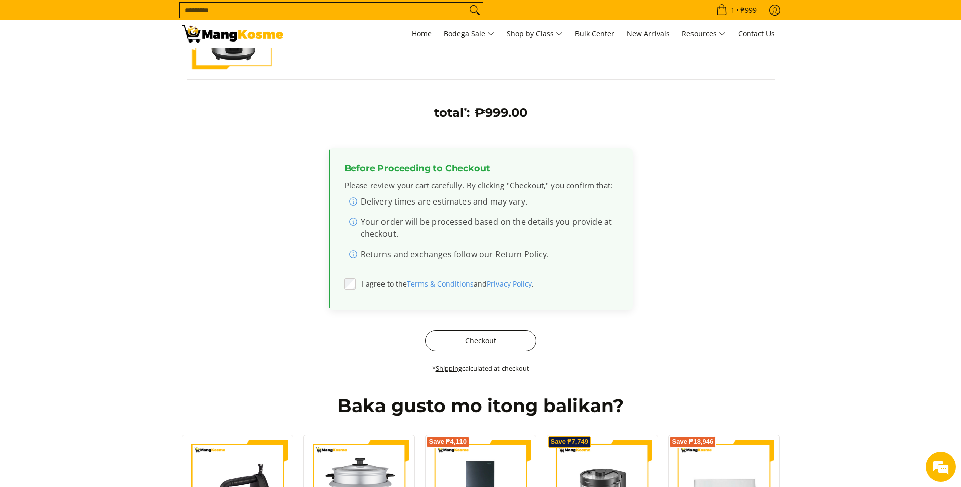
click at [492, 338] on button "Checkout" at bounding box center [480, 340] width 111 height 21
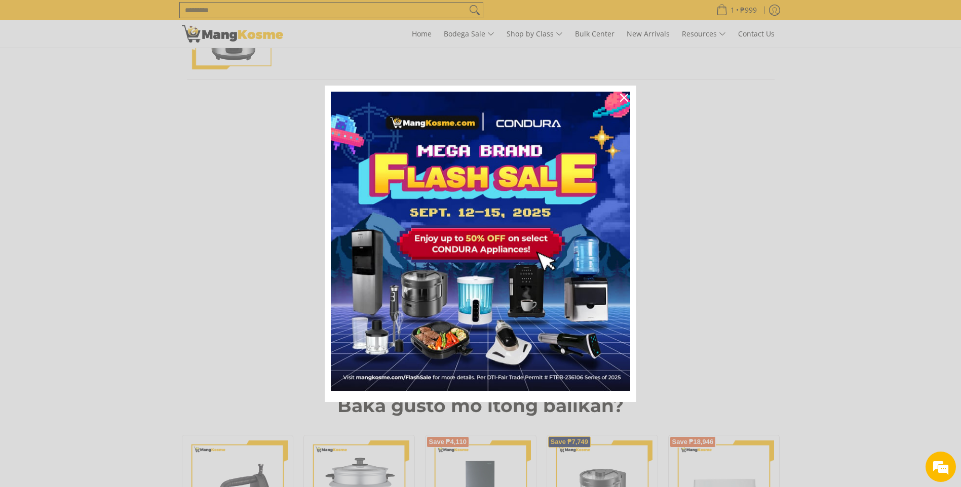
scroll to position [237, 0]
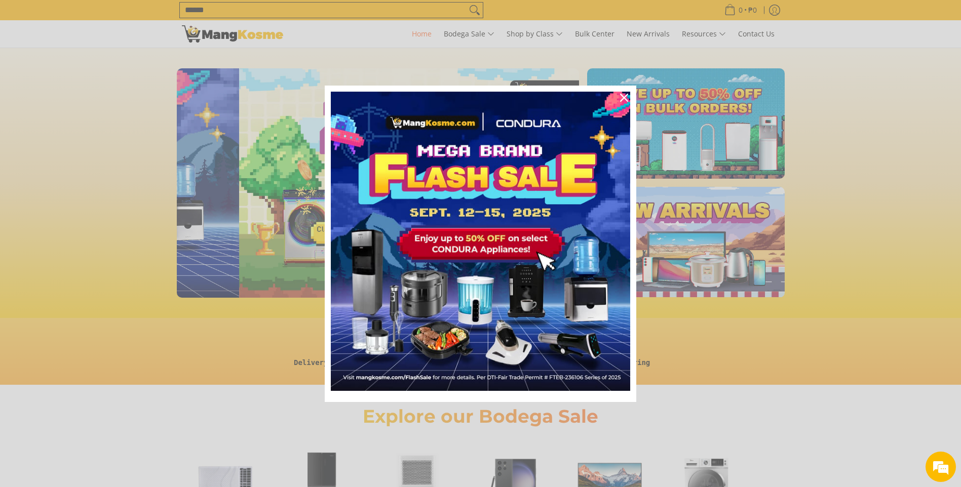
scroll to position [0, 403]
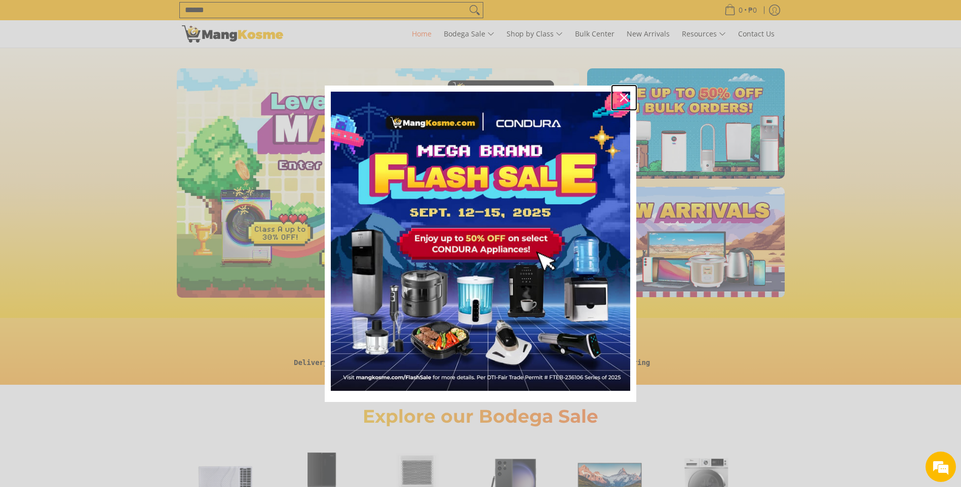
click at [618, 99] on div "Close" at bounding box center [624, 98] width 16 height 16
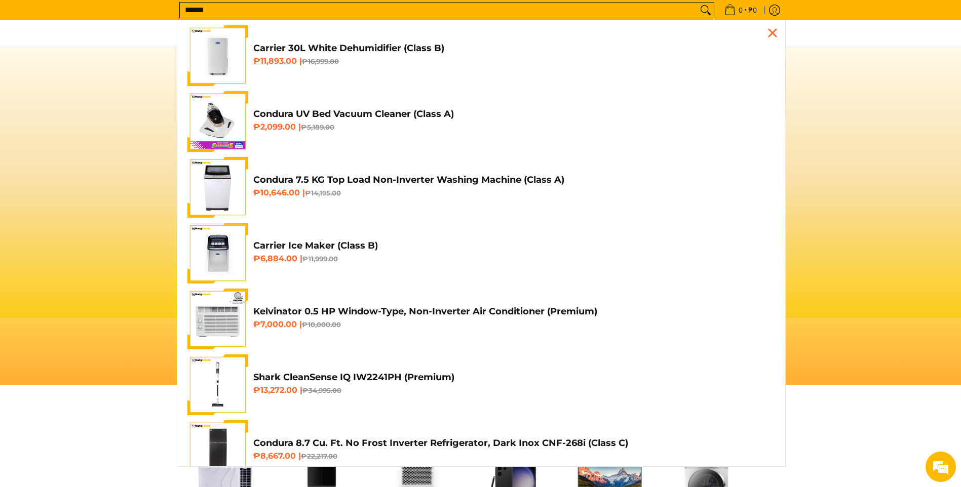
click at [410, 15] on input "******" at bounding box center [439, 10] width 518 height 15
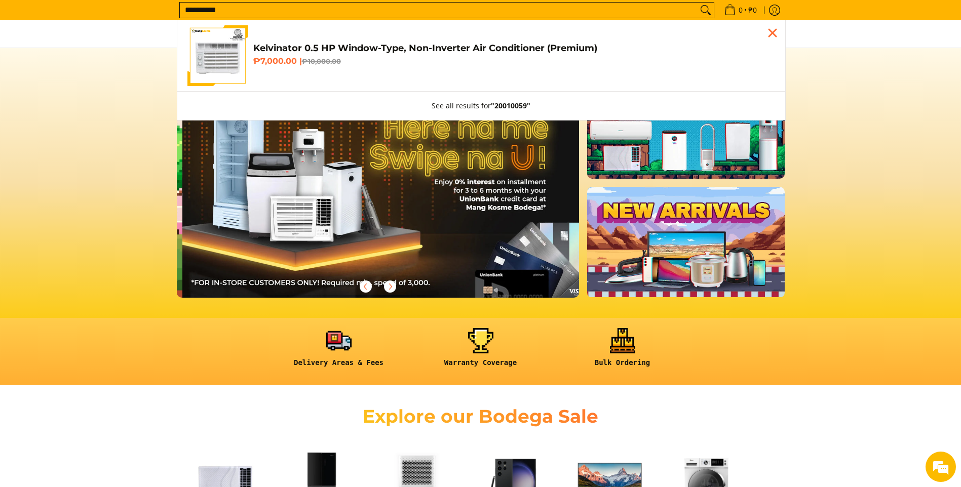
scroll to position [0, 805]
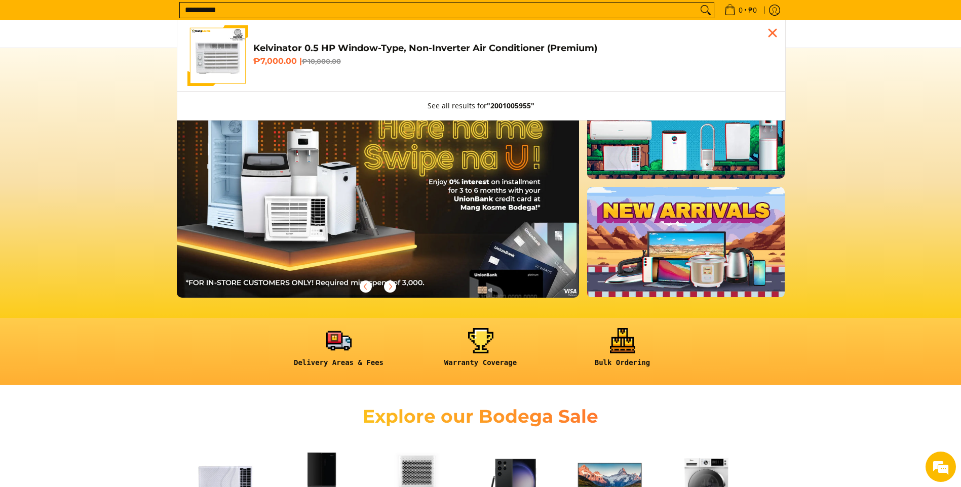
type input "**********"
click at [325, 60] on del "₱10,000.00" at bounding box center [321, 61] width 39 height 8
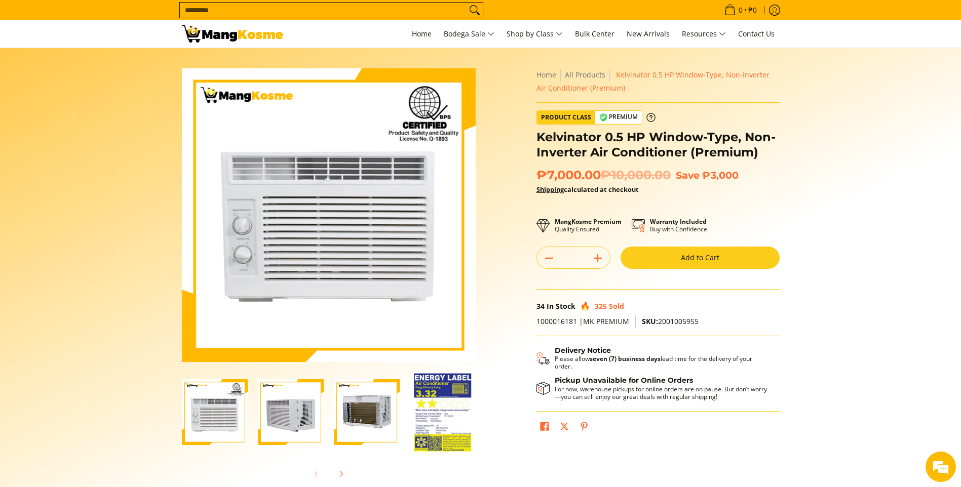
click at [670, 252] on button "Add to Cart" at bounding box center [700, 258] width 159 height 22
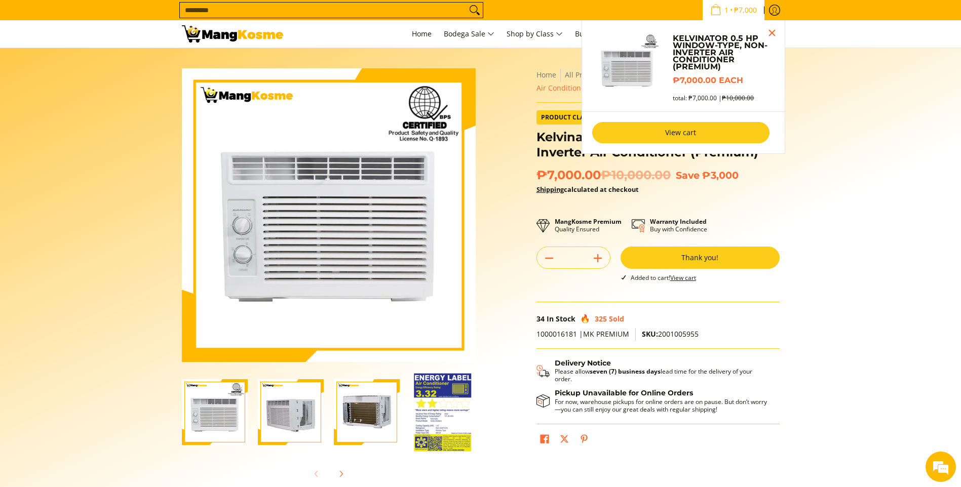
click at [687, 134] on link "View cart" at bounding box center [680, 132] width 177 height 21
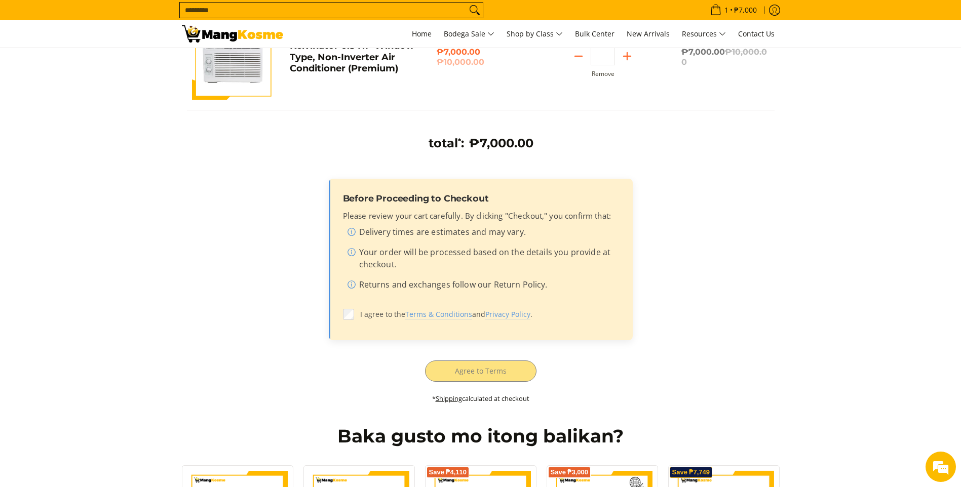
scroll to position [203, 0]
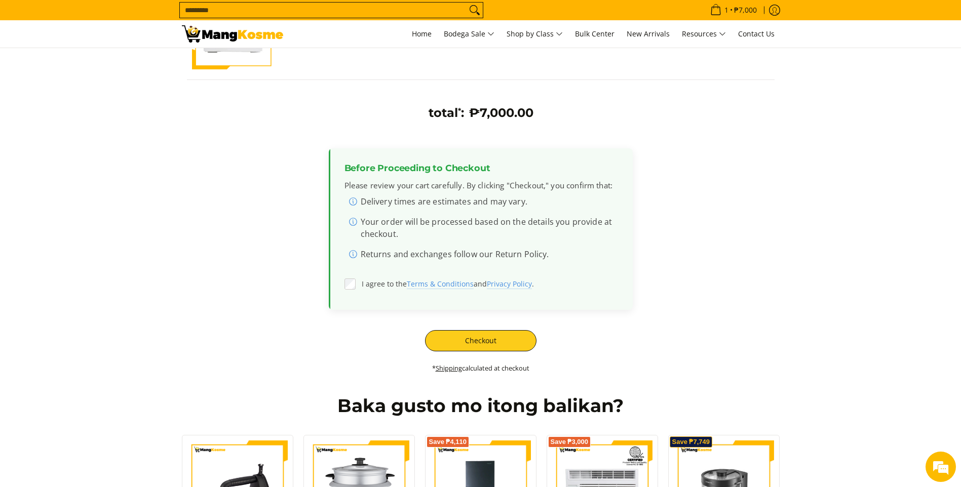
click at [496, 347] on div "Checkout" at bounding box center [480, 340] width 577 height 21
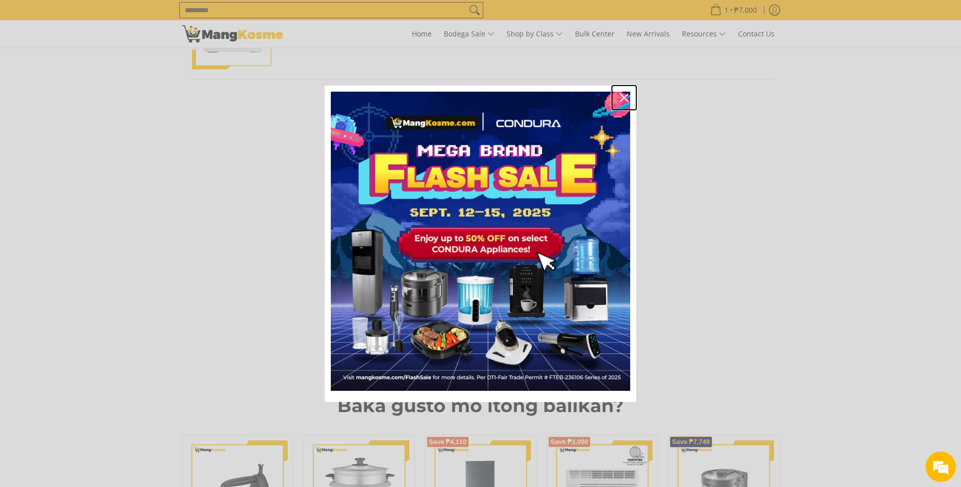
click at [622, 97] on icon "close icon" at bounding box center [624, 98] width 8 height 8
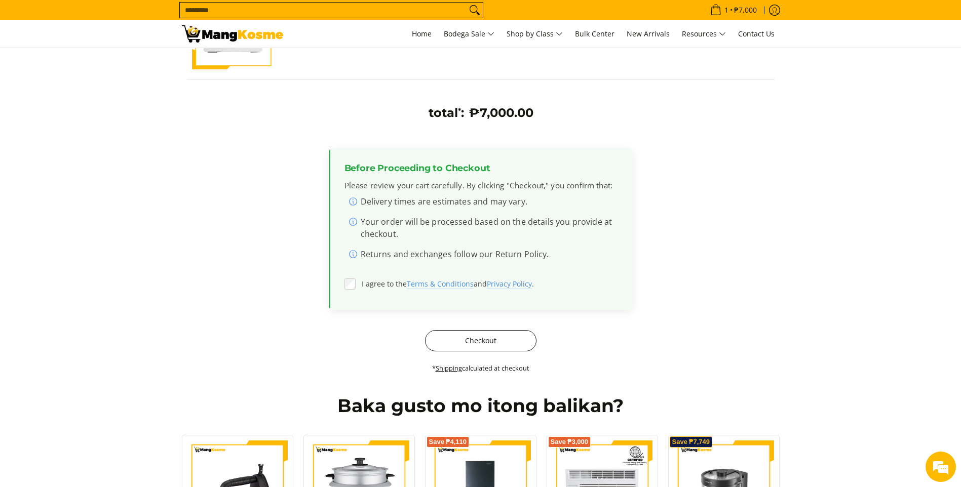
click at [477, 333] on button "Checkout" at bounding box center [480, 340] width 111 height 21
click at [480, 337] on button "Checkout" at bounding box center [480, 340] width 111 height 21
